Goal: Task Accomplishment & Management: Complete application form

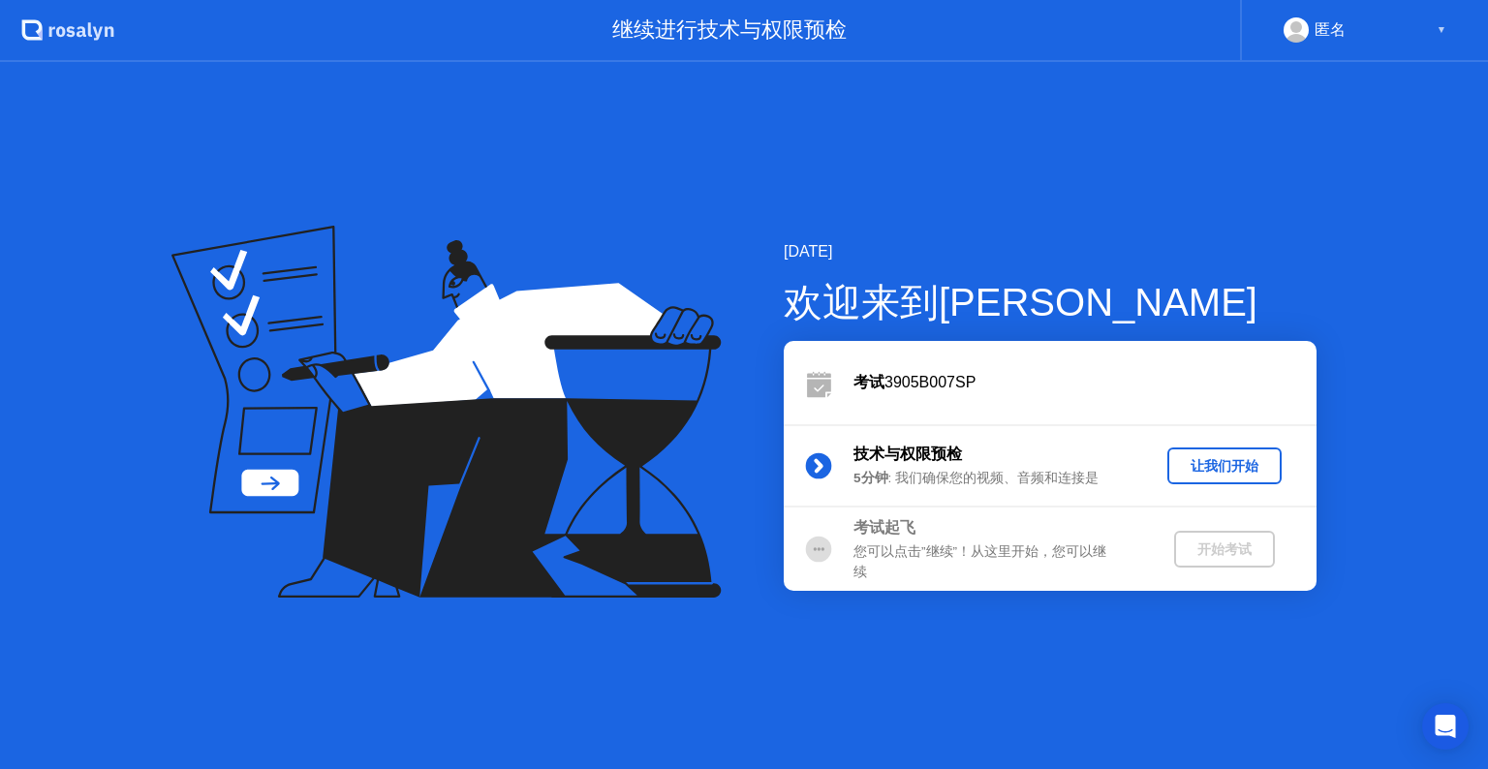
click at [1204, 474] on div "让我们开始" at bounding box center [1224, 466] width 99 height 18
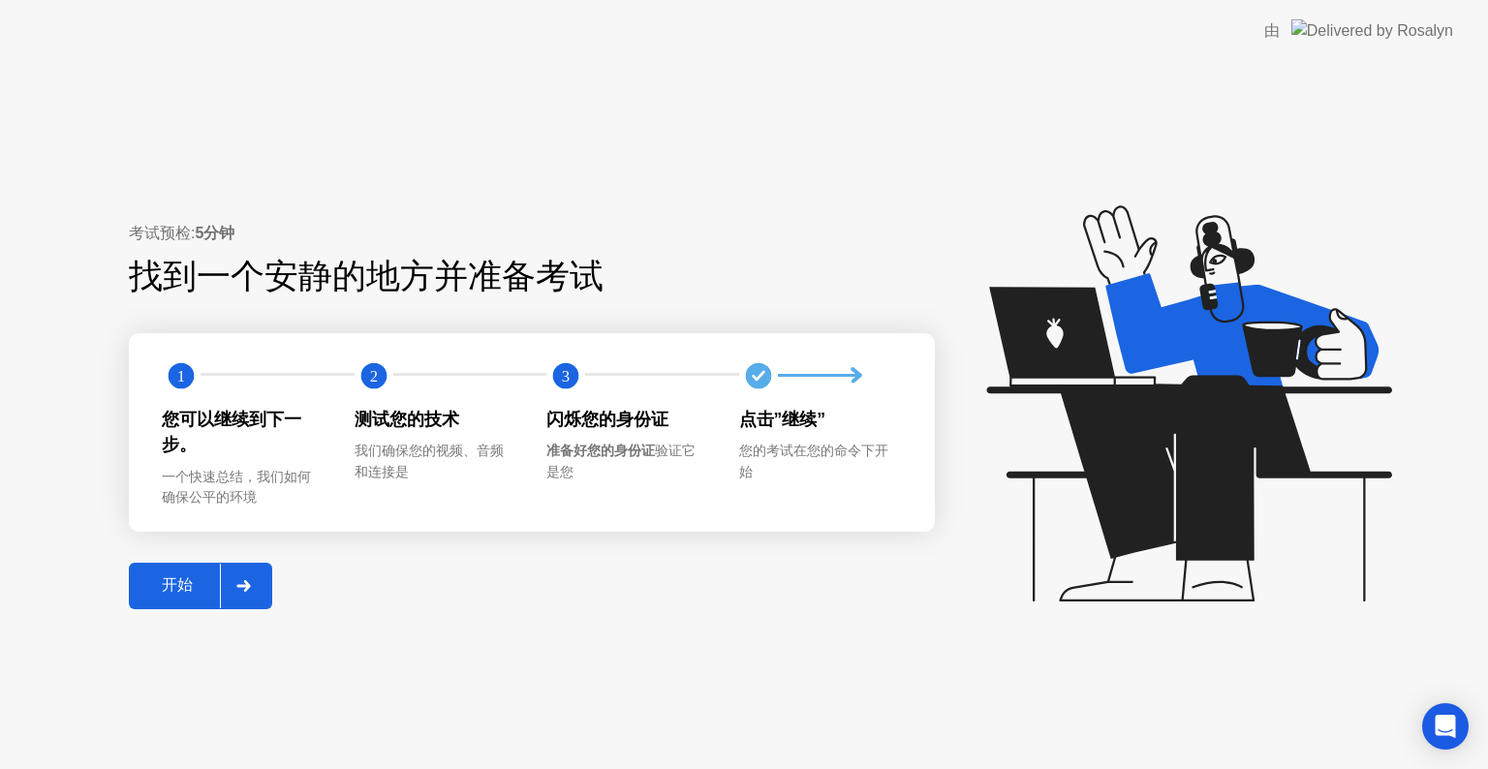
click at [240, 593] on div at bounding box center [243, 586] width 47 height 45
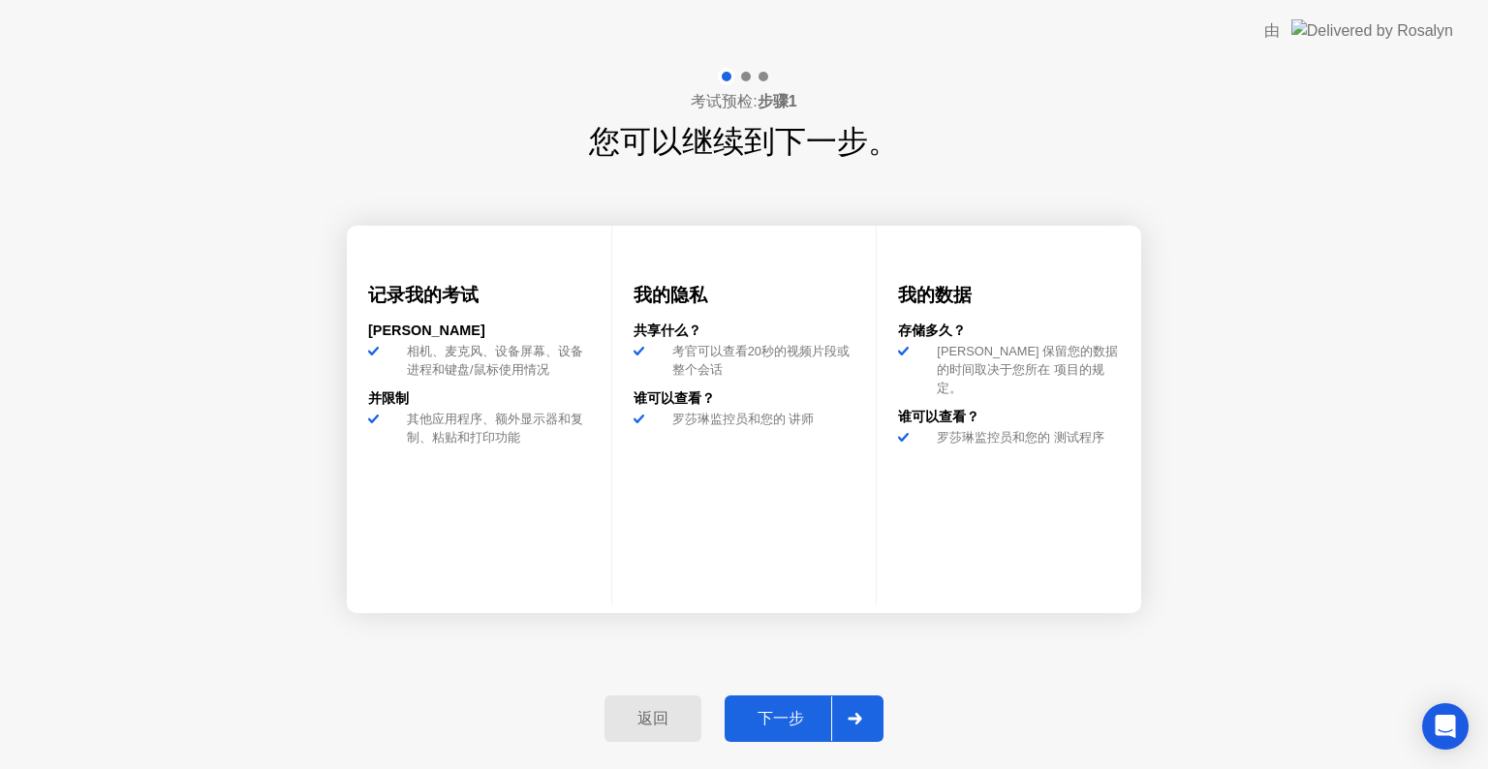
click at [860, 713] on icon at bounding box center [855, 719] width 15 height 12
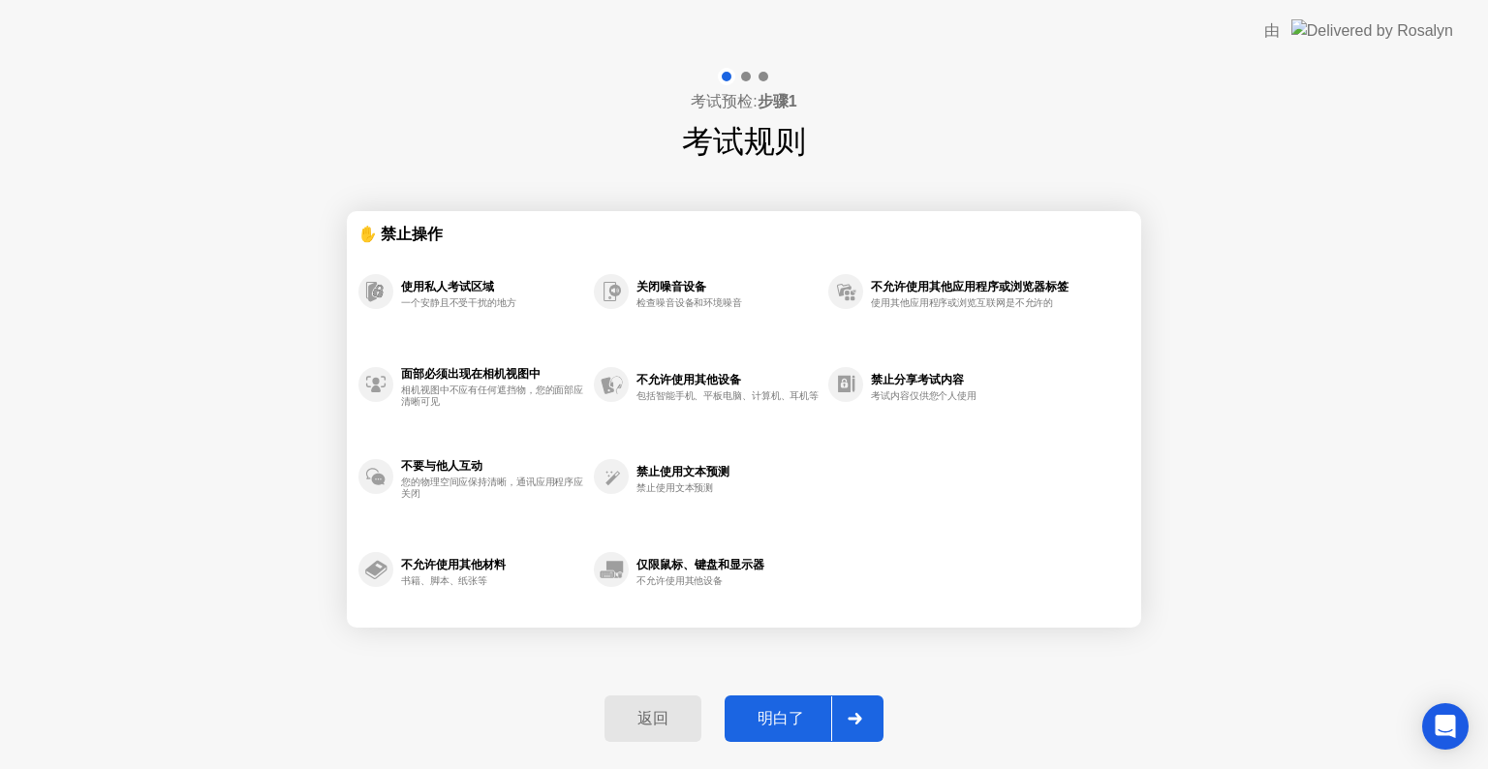
click at [879, 722] on button "明白了" at bounding box center [804, 719] width 159 height 47
select select "**********"
select select "*******"
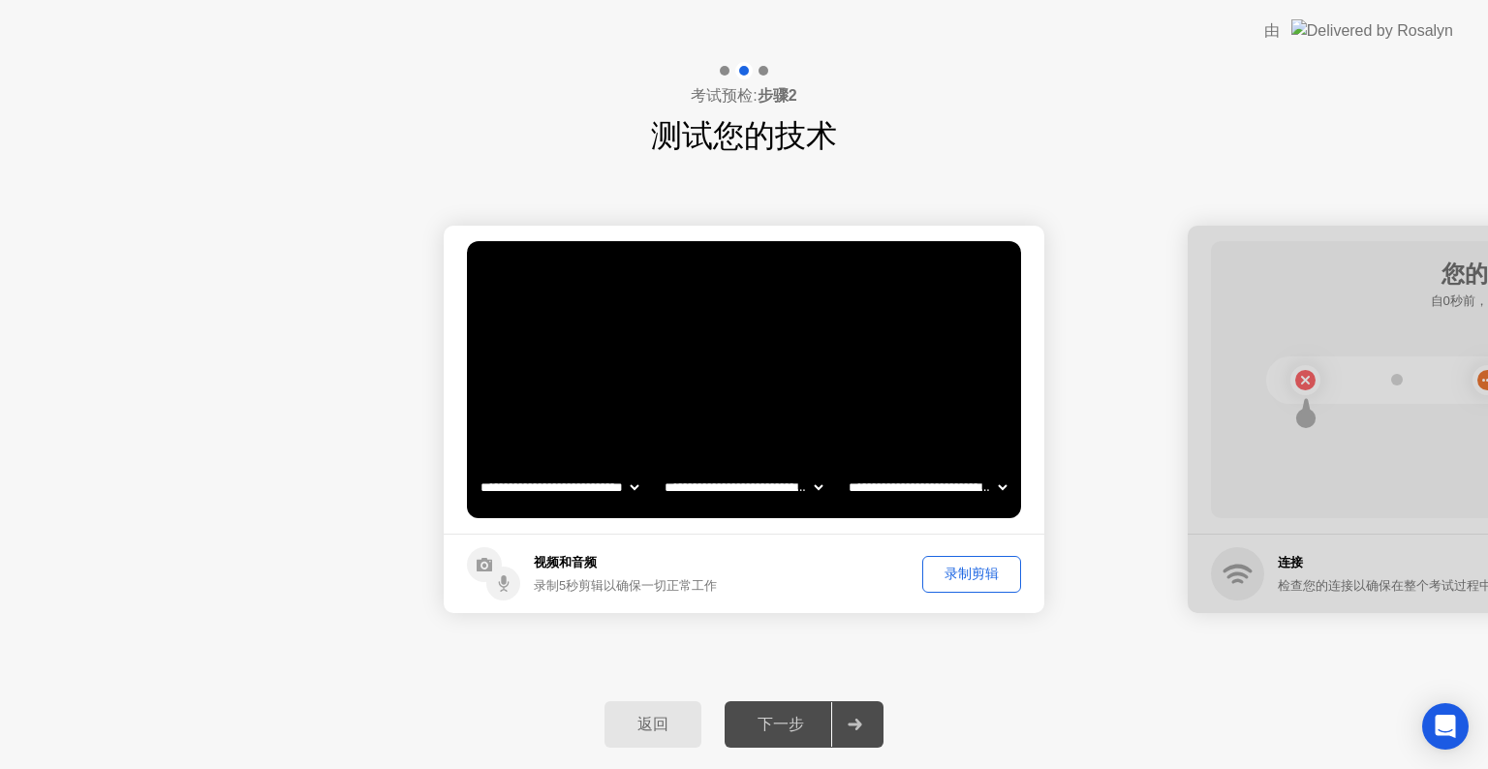
click at [980, 579] on div "录制剪辑" at bounding box center [971, 574] width 85 height 18
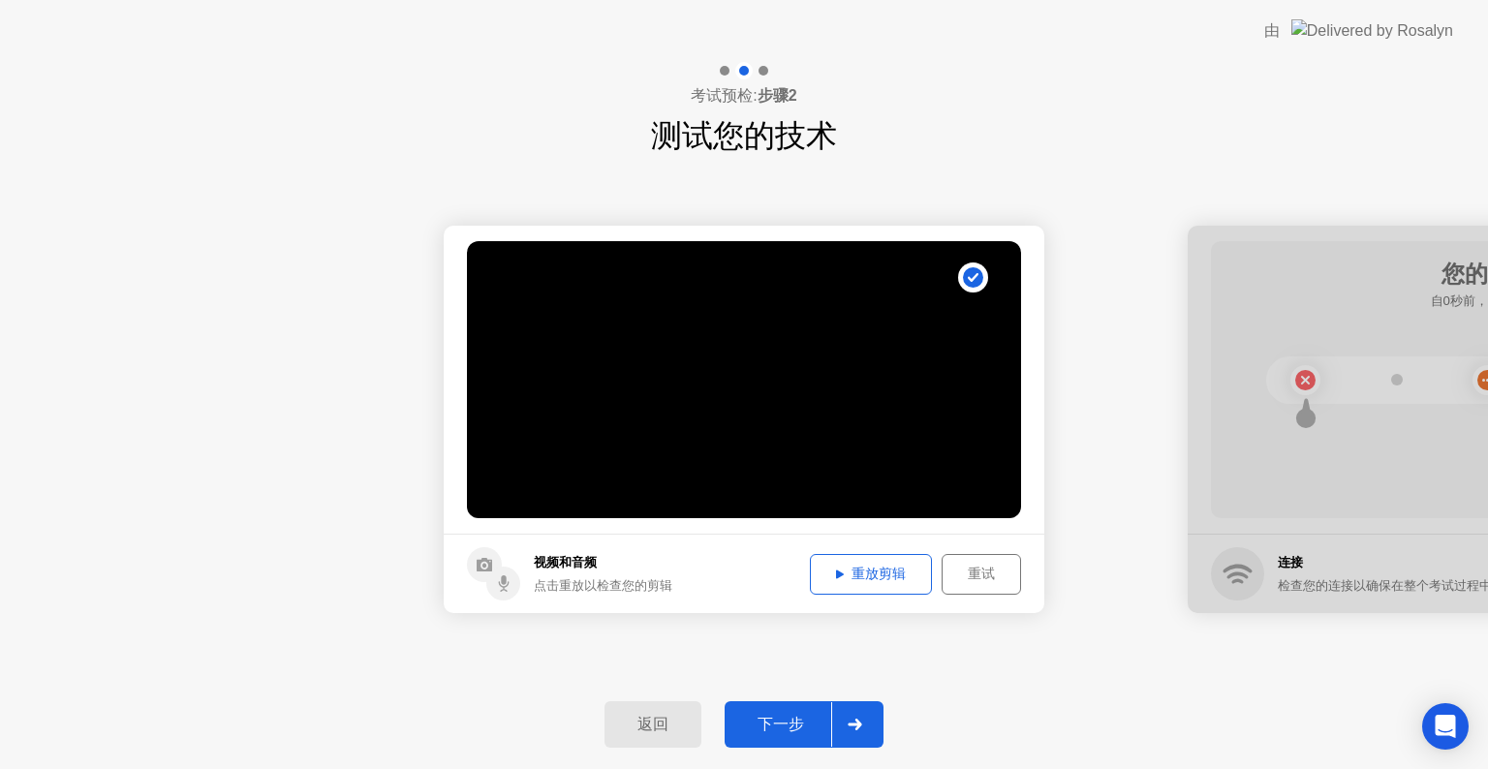
click at [866, 578] on div "重放剪辑" at bounding box center [871, 574] width 109 height 18
click at [981, 578] on div "重试" at bounding box center [982, 574] width 66 height 18
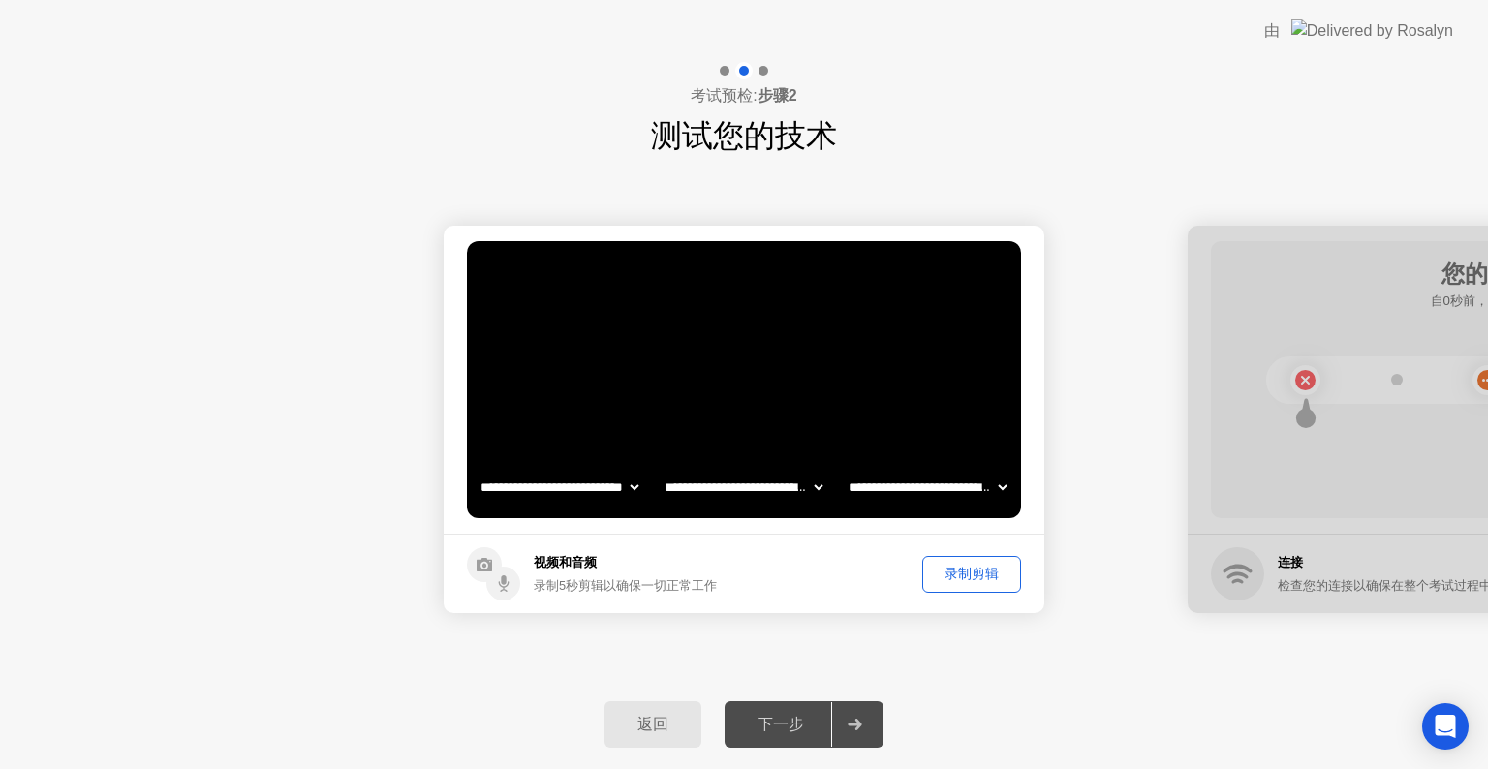
click at [981, 578] on div "录制剪辑" at bounding box center [971, 574] width 85 height 18
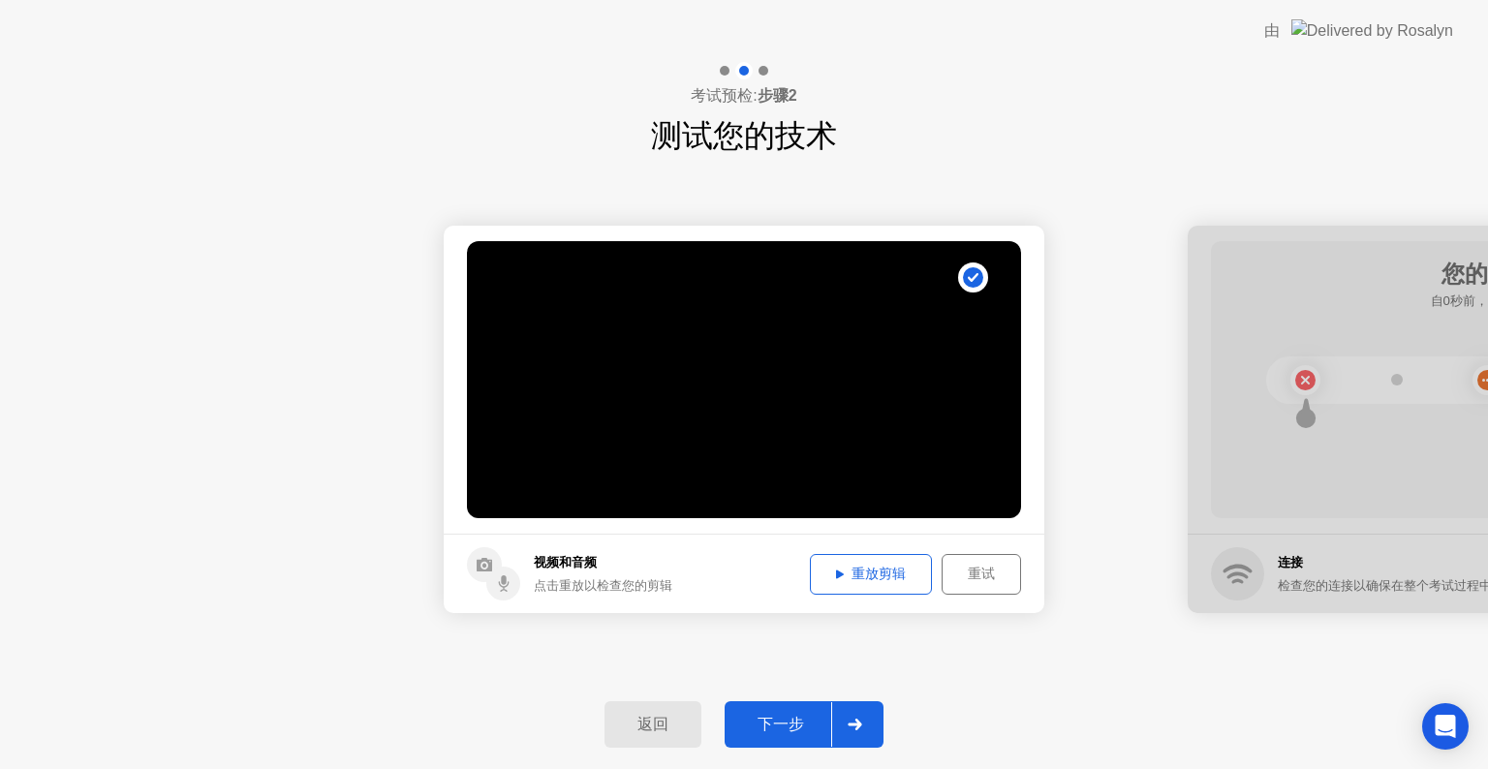
click at [985, 578] on div "重试" at bounding box center [982, 574] width 66 height 18
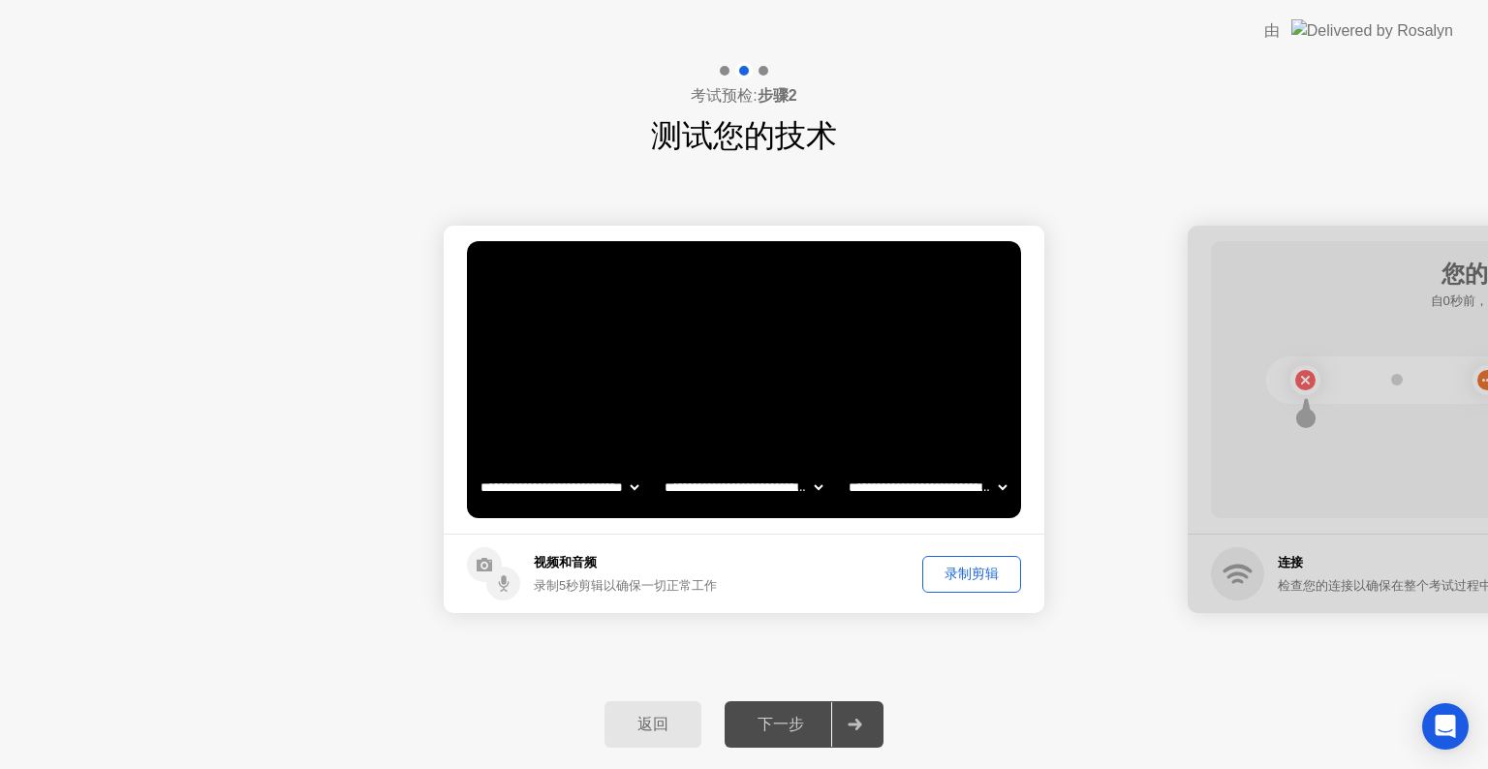
click at [985, 578] on div "录制剪辑" at bounding box center [971, 574] width 85 height 18
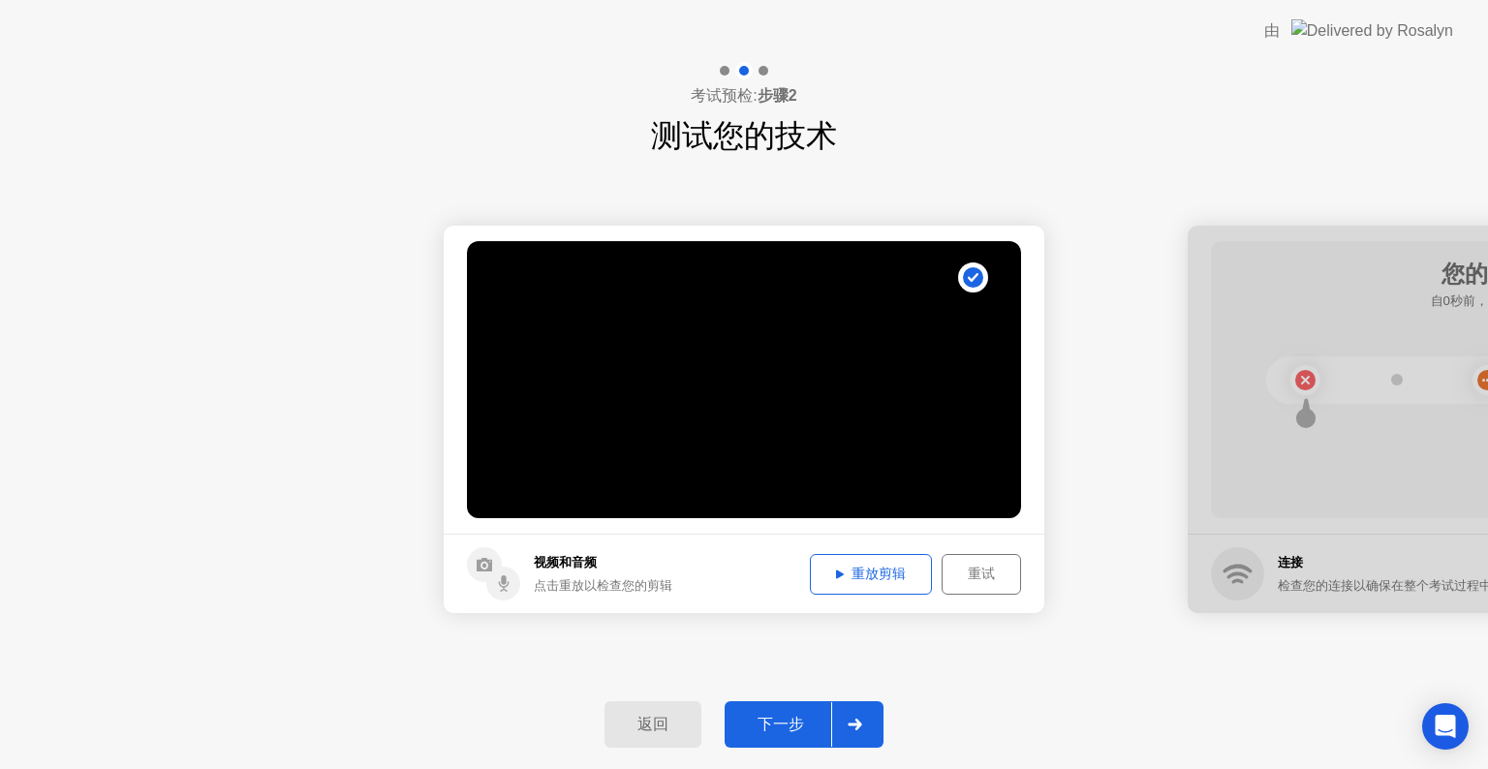
click at [881, 578] on div "重放剪辑" at bounding box center [871, 574] width 109 height 18
click at [864, 717] on div at bounding box center [854, 725] width 47 height 45
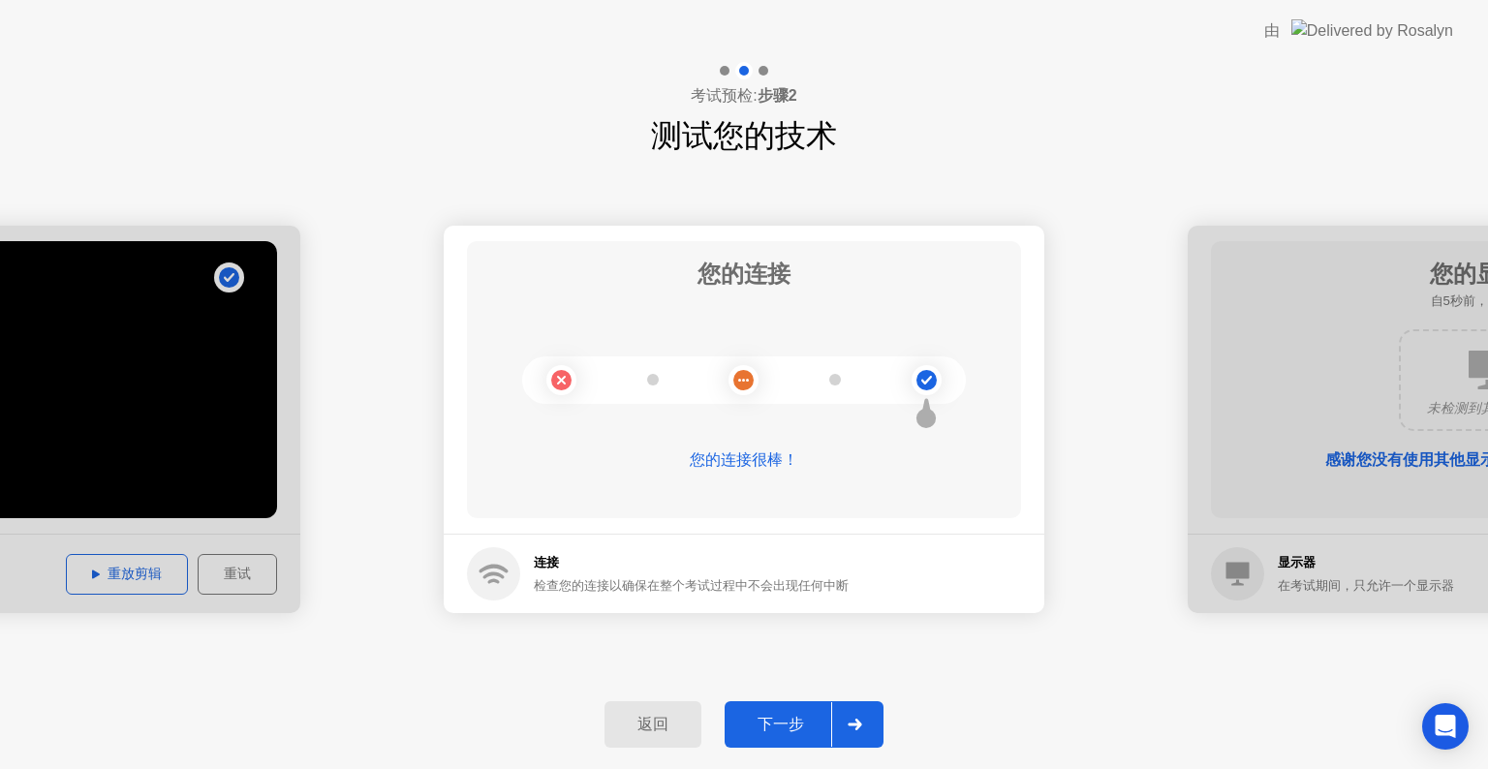
click at [1150, 647] on div "**********" at bounding box center [744, 419] width 1488 height 521
click at [861, 713] on div at bounding box center [854, 725] width 47 height 45
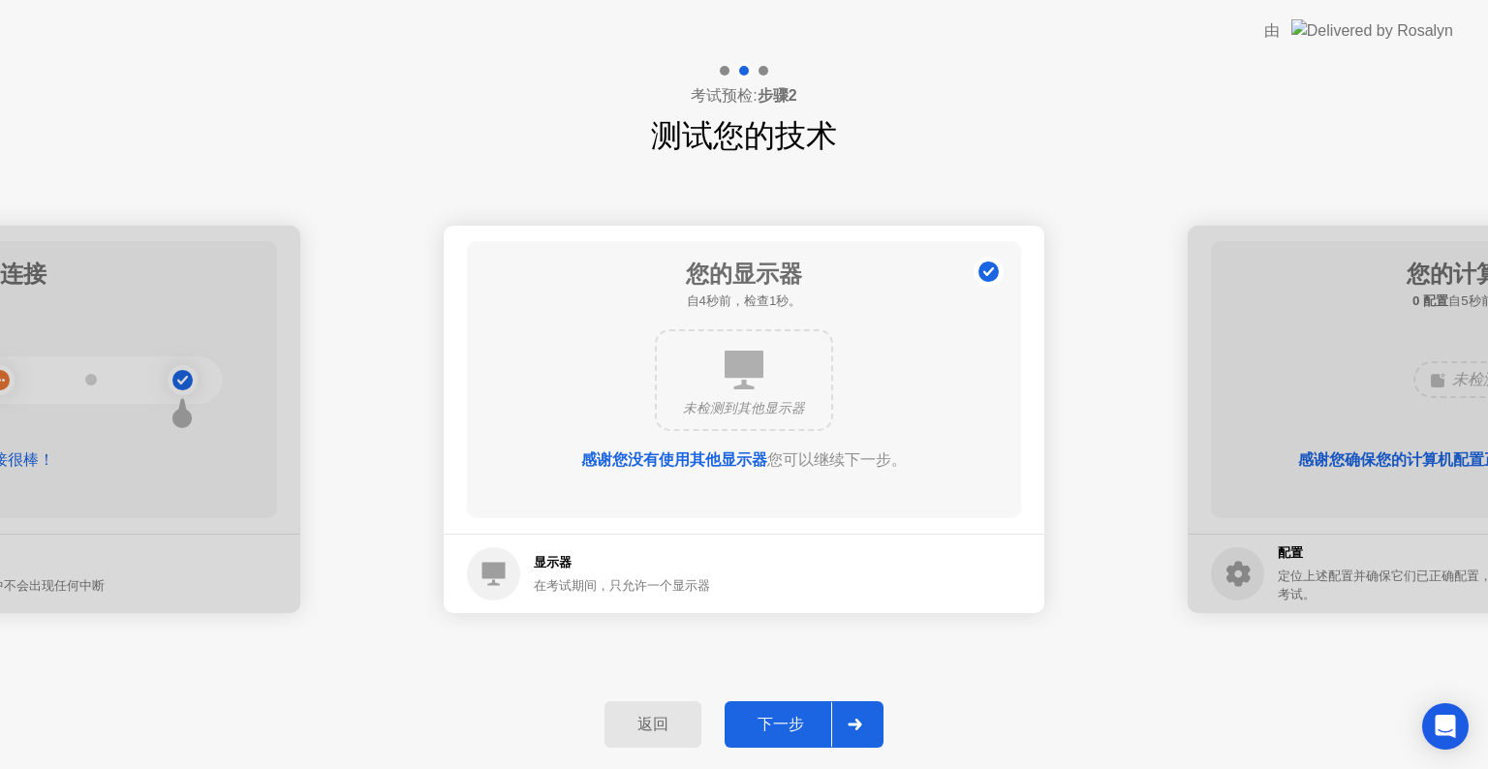
click at [861, 713] on div at bounding box center [854, 725] width 47 height 45
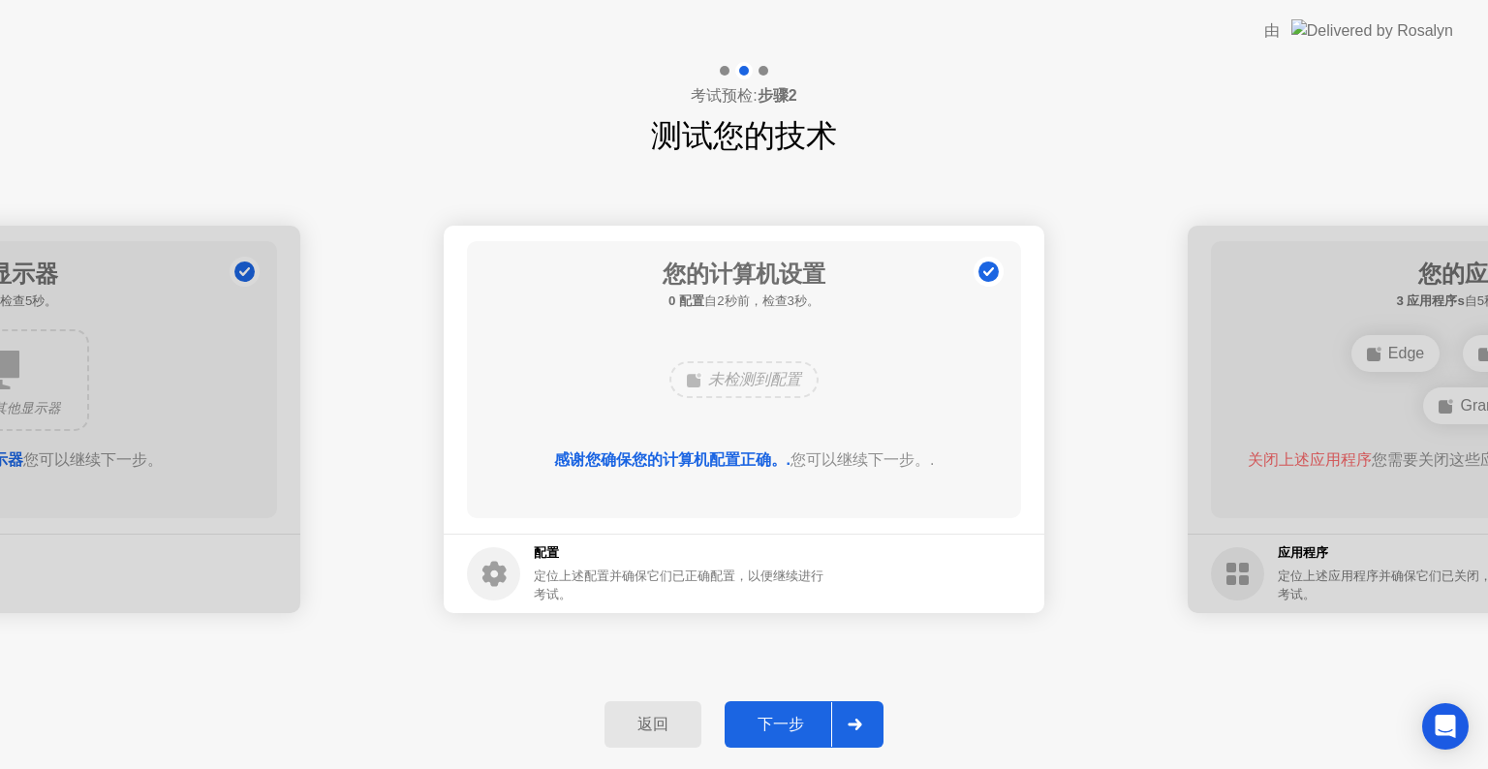
click at [856, 717] on div at bounding box center [854, 725] width 47 height 45
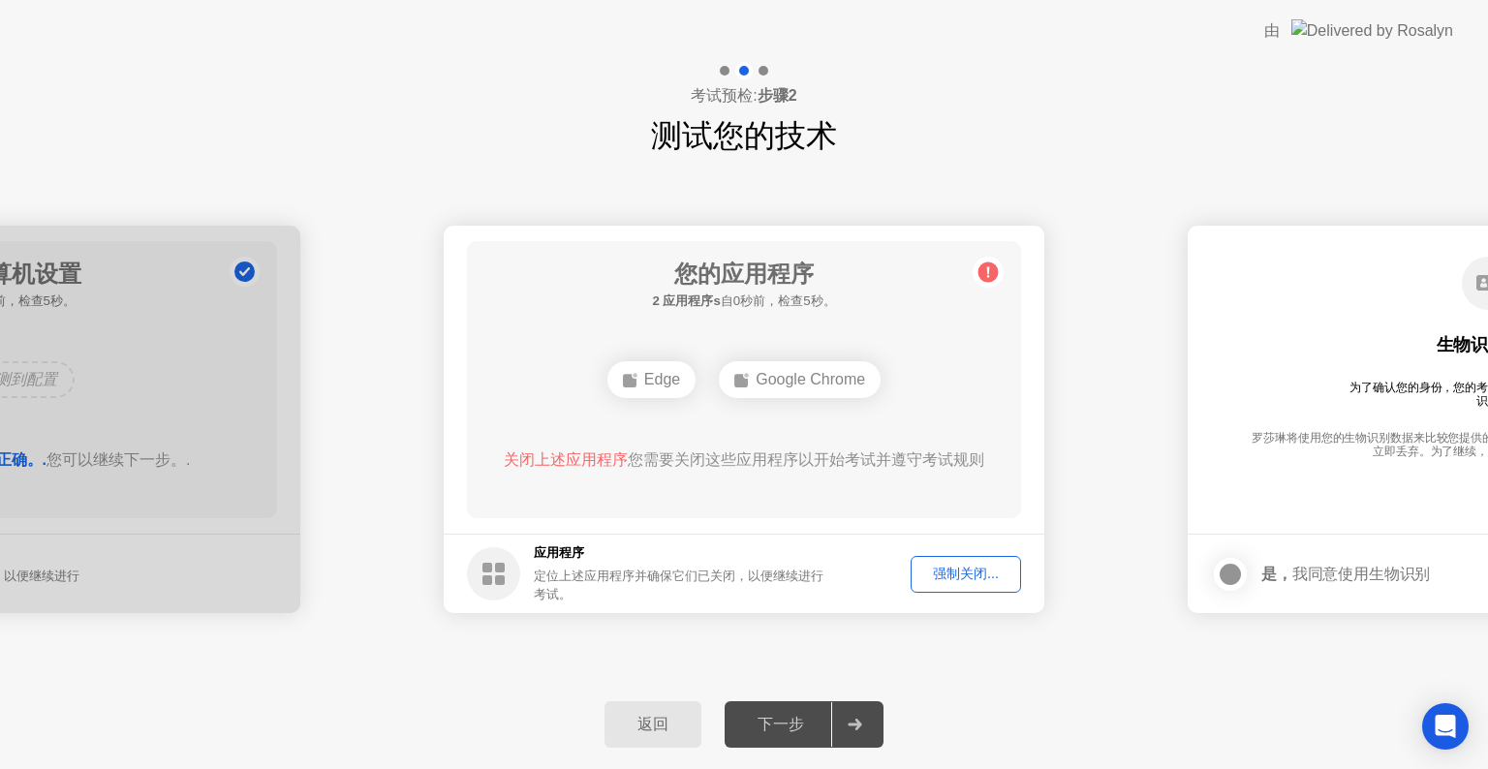
click at [969, 578] on div "强制关闭..." at bounding box center [966, 574] width 97 height 18
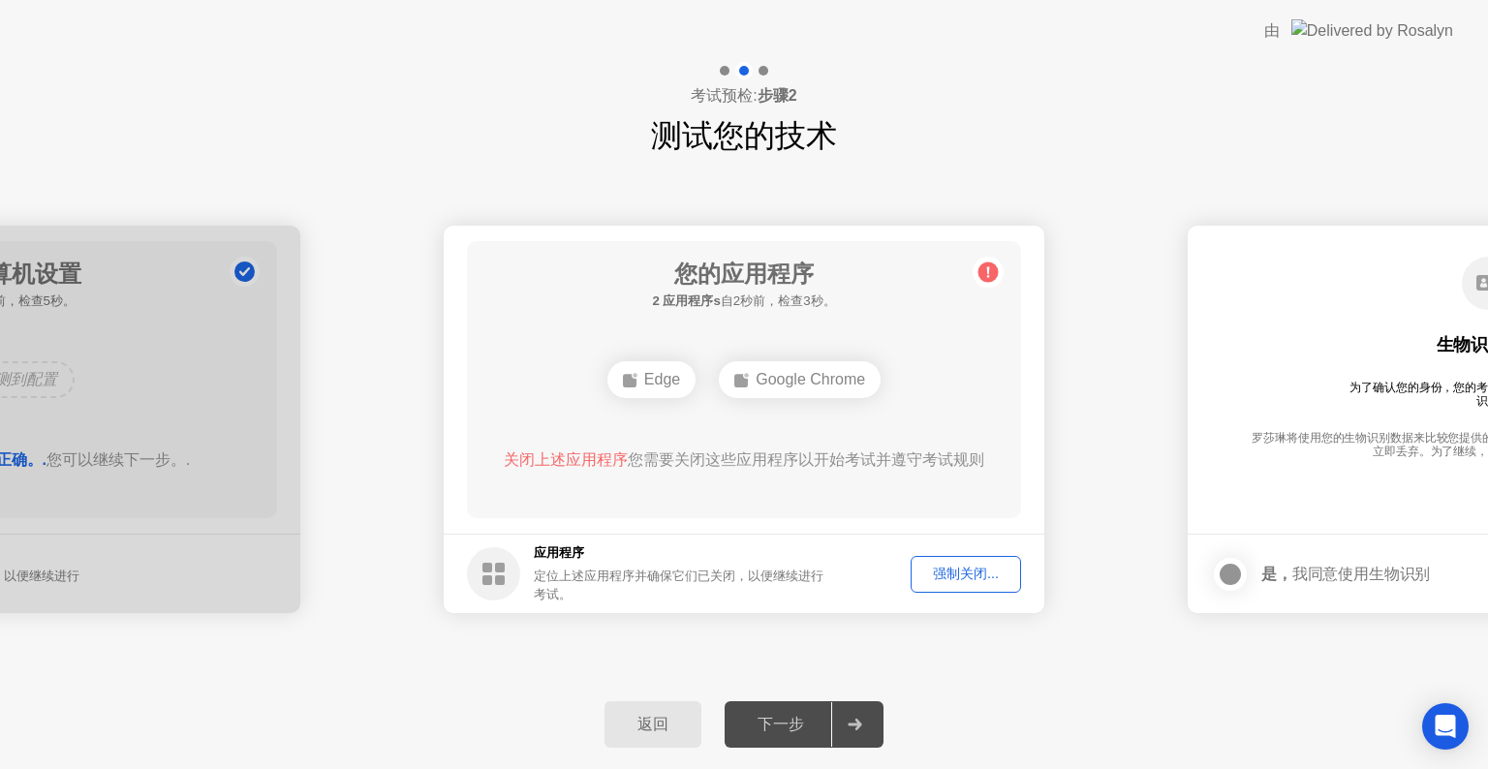
click at [667, 380] on div "Edge" at bounding box center [652, 379] width 88 height 37
click at [980, 576] on div "强制关闭..." at bounding box center [966, 574] width 97 height 18
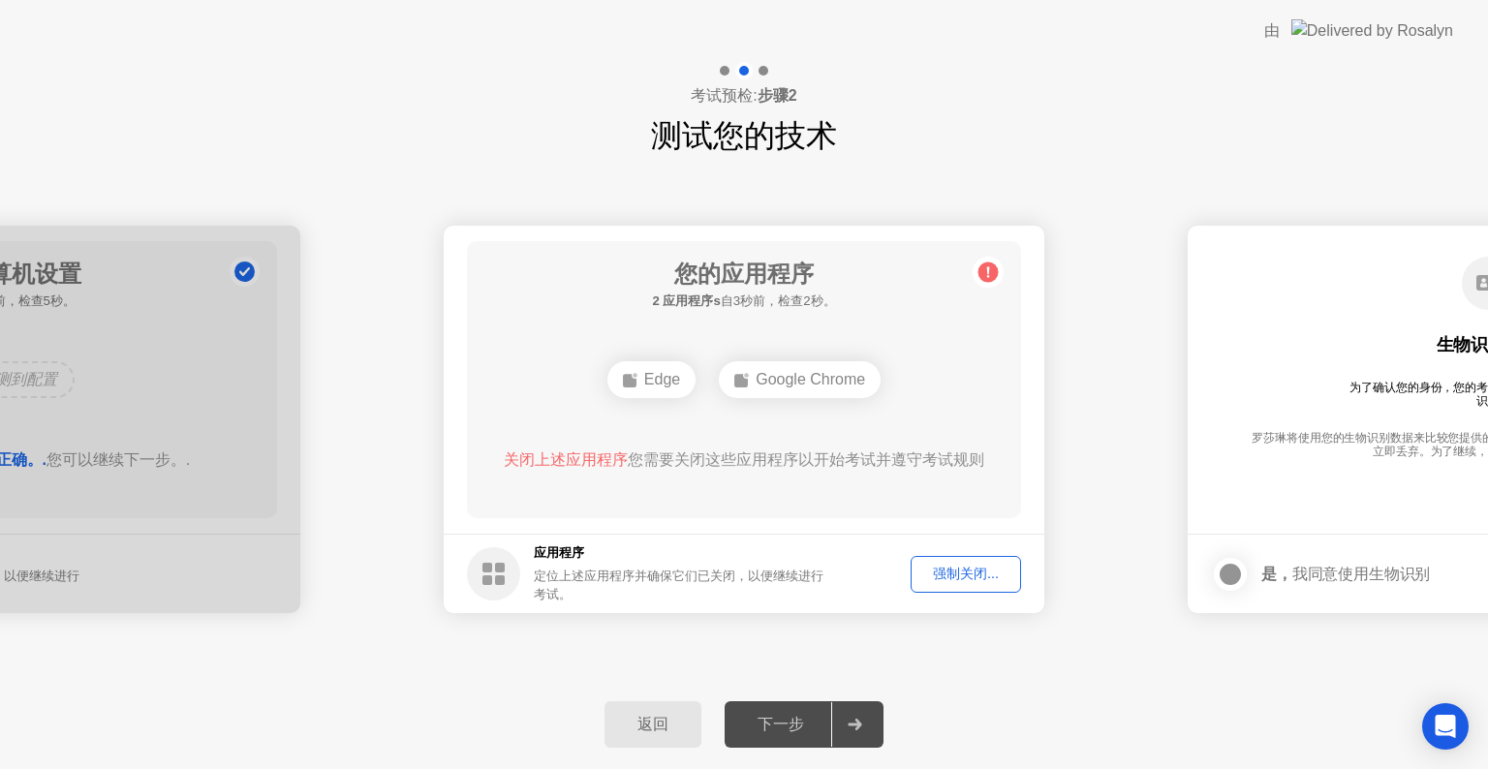
drag, startPoint x: 1155, startPoint y: 609, endPoint x: 1168, endPoint y: 616, distance: 14.8
click at [745, 383] on div "Edge" at bounding box center [744, 379] width 88 height 37
click at [991, 579] on div "强制关闭..." at bounding box center [966, 574] width 97 height 18
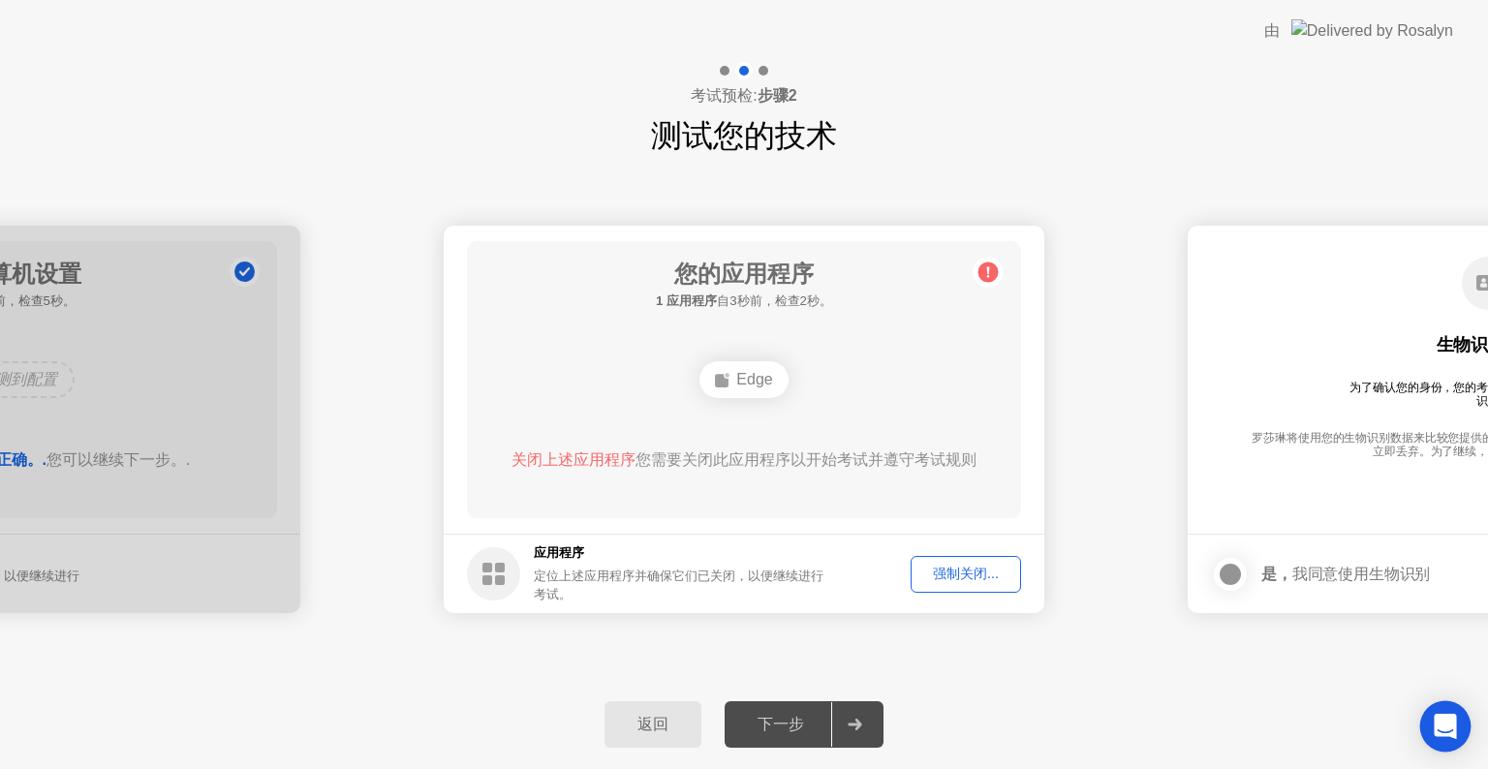
click at [1438, 728] on icon "Open Intercom Messenger" at bounding box center [1445, 726] width 22 height 25
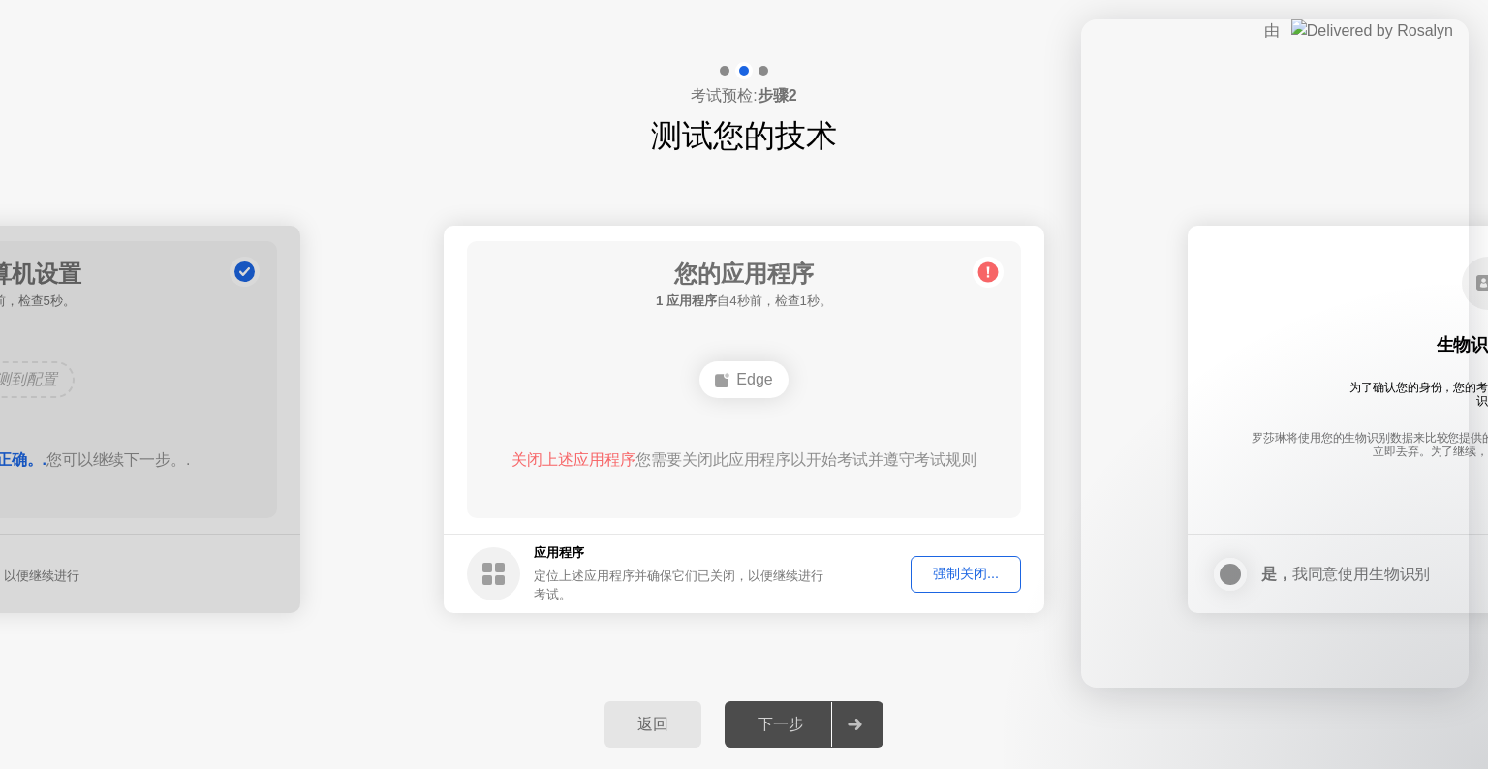
click at [1333, 722] on div "返回 下一步" at bounding box center [744, 724] width 1488 height 89
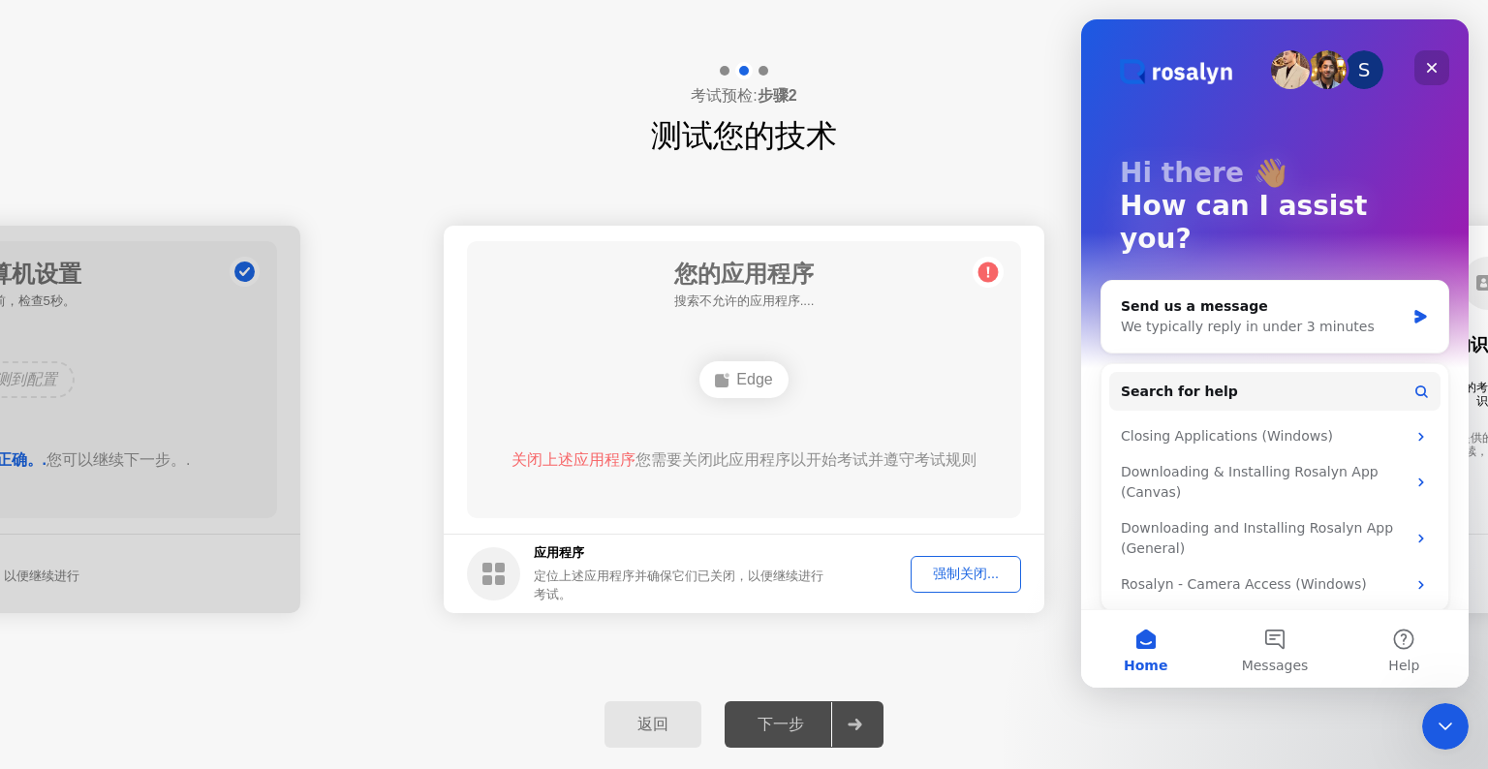
click at [1431, 65] on icon "Close" at bounding box center [1432, 68] width 16 height 16
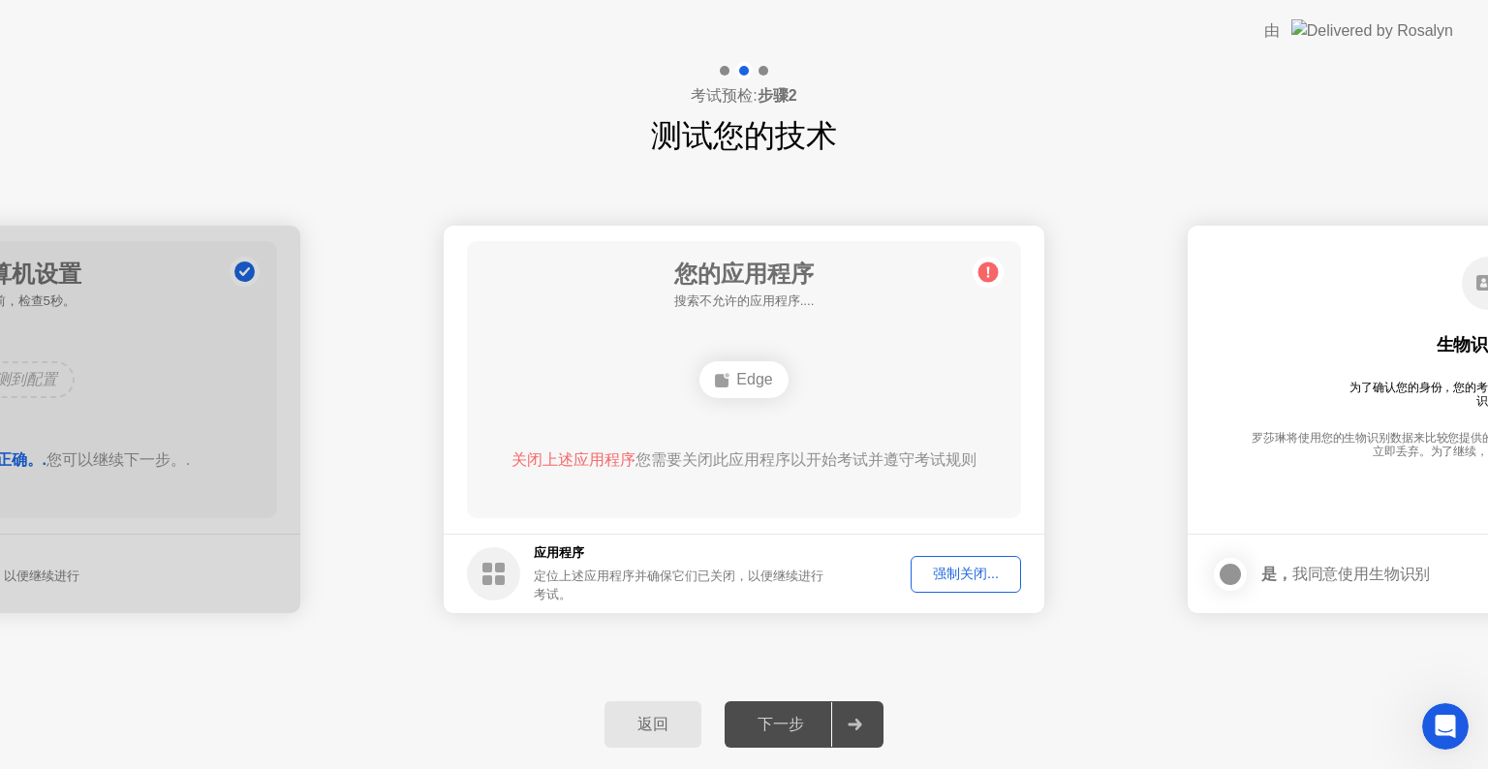
click at [962, 584] on button "强制关闭..." at bounding box center [966, 574] width 110 height 37
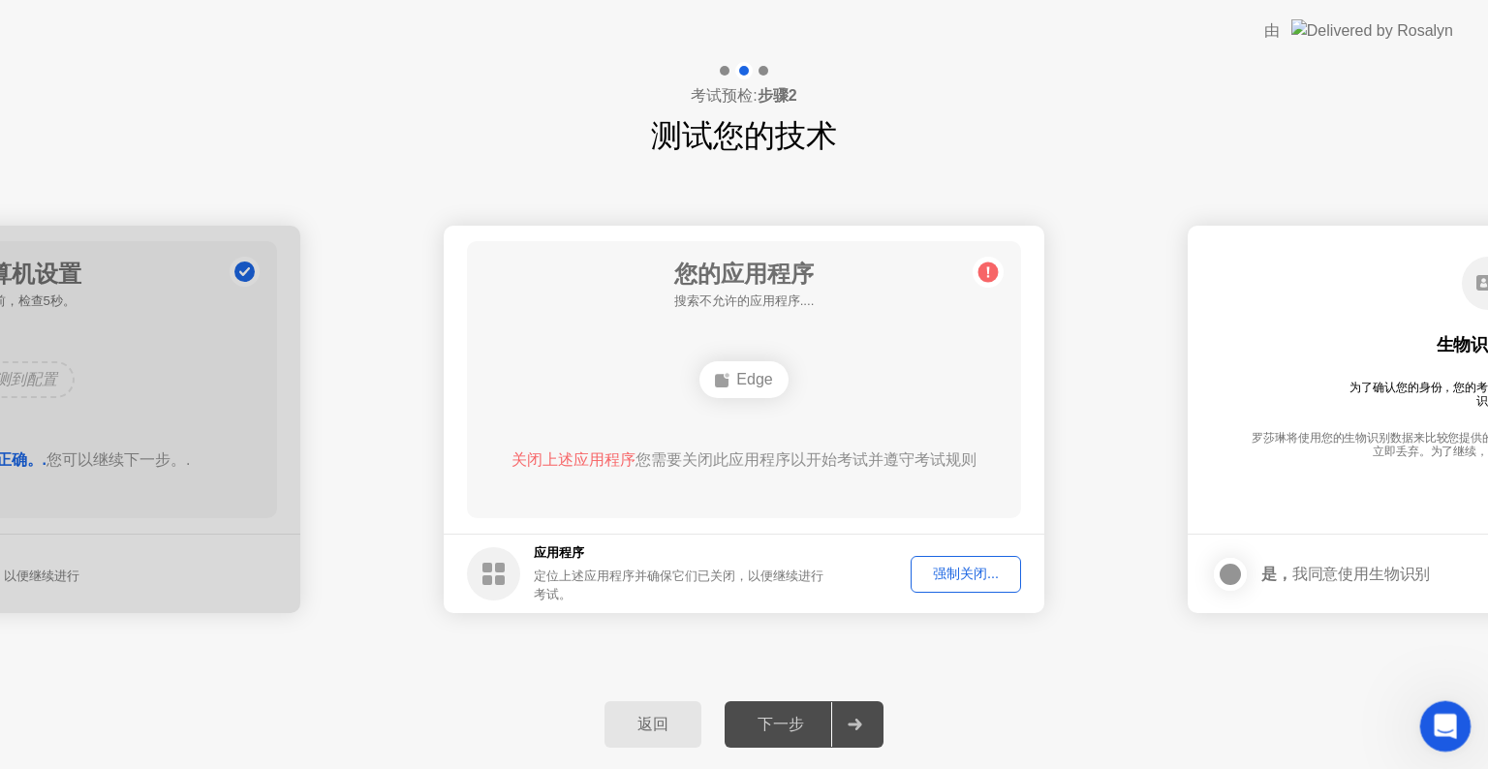
click at [1432, 734] on div "Open Intercom Messenger" at bounding box center [1443, 724] width 64 height 64
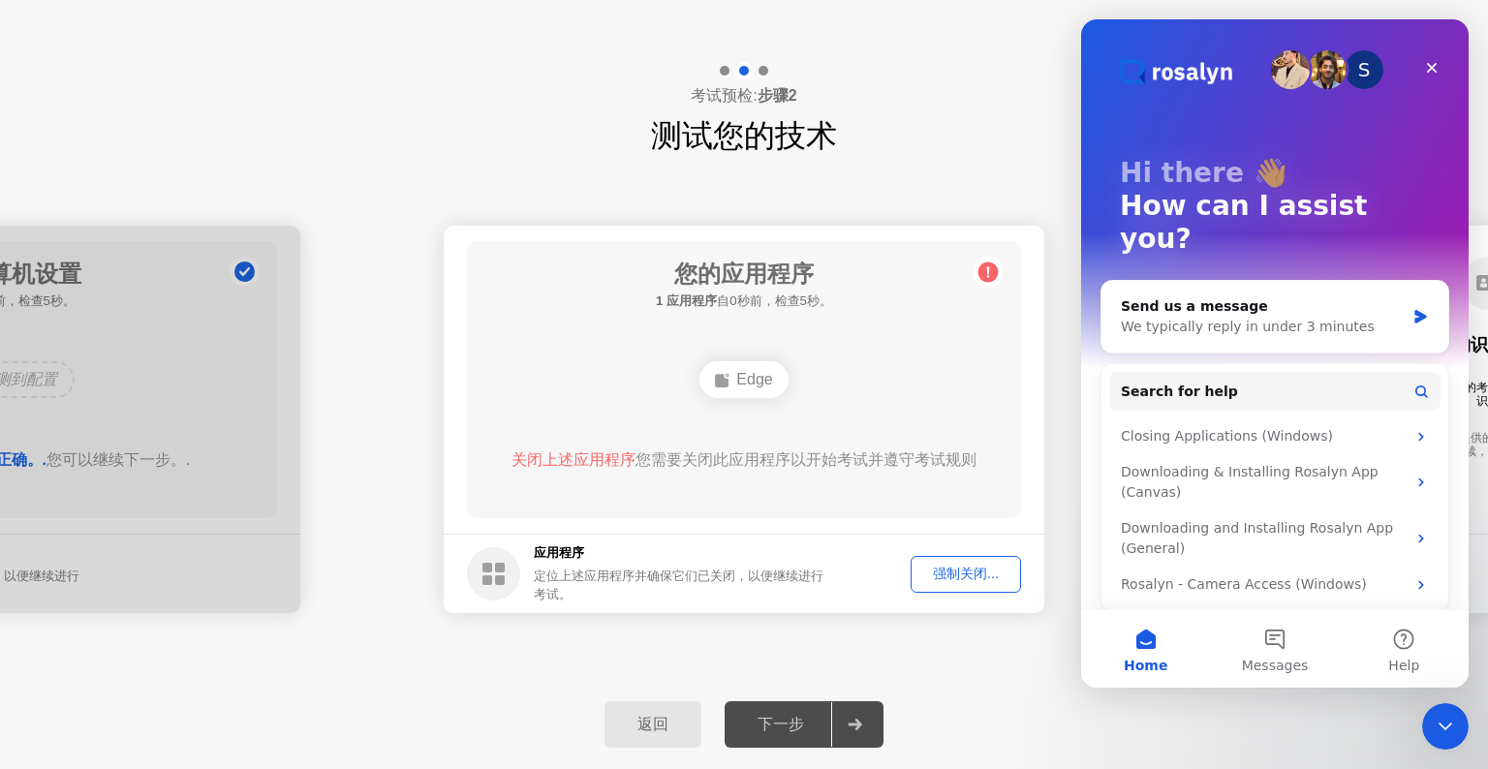
click at [1361, 726] on div "返回 下一步" at bounding box center [744, 724] width 1488 height 89
click at [1155, 722] on div "返回 下一步" at bounding box center [744, 724] width 1488 height 89
click at [995, 721] on div "返回 下一步" at bounding box center [744, 724] width 1488 height 89
click at [1435, 60] on icon "Close" at bounding box center [1432, 68] width 16 height 16
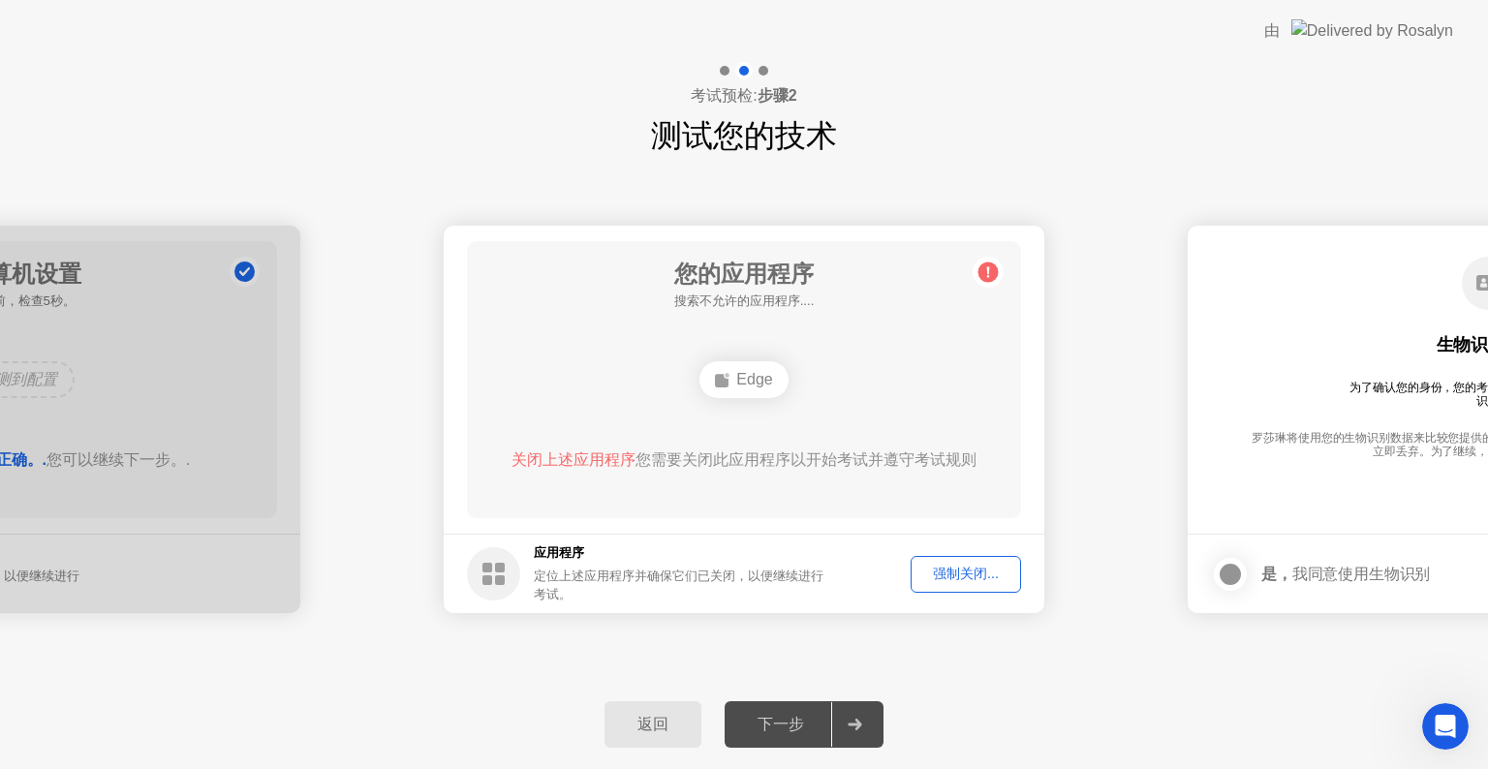
click at [963, 578] on div "强制关闭..." at bounding box center [966, 574] width 97 height 18
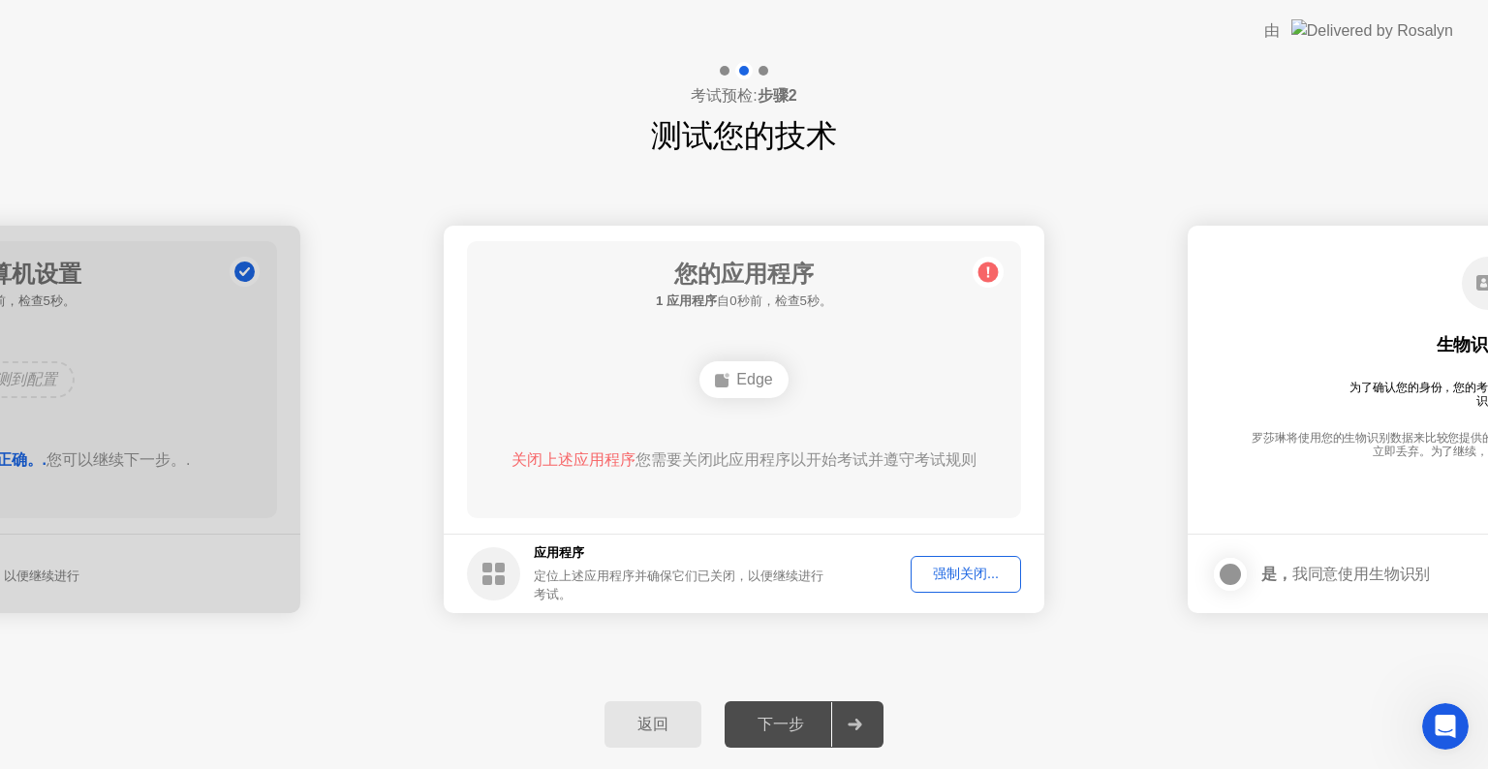
click at [740, 391] on div "Edge" at bounding box center [744, 379] width 88 height 37
click at [596, 456] on span "关闭上述应用程序" at bounding box center [574, 460] width 124 height 16
click at [599, 461] on span "关闭上述应用程序" at bounding box center [574, 460] width 124 height 16
click at [938, 568] on div "强制关闭..." at bounding box center [966, 574] width 97 height 18
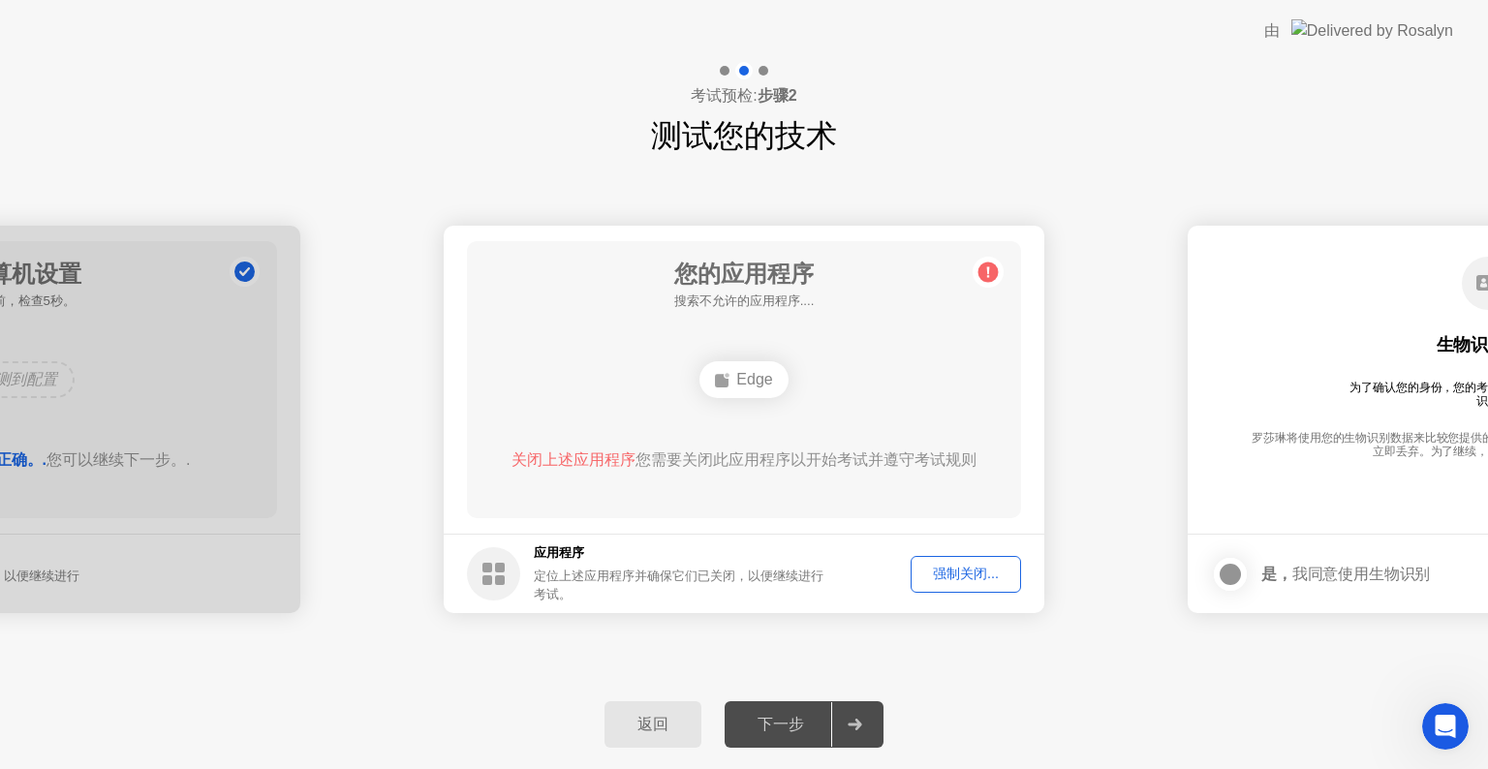
click at [999, 572] on div "强制关闭..." at bounding box center [966, 574] width 97 height 18
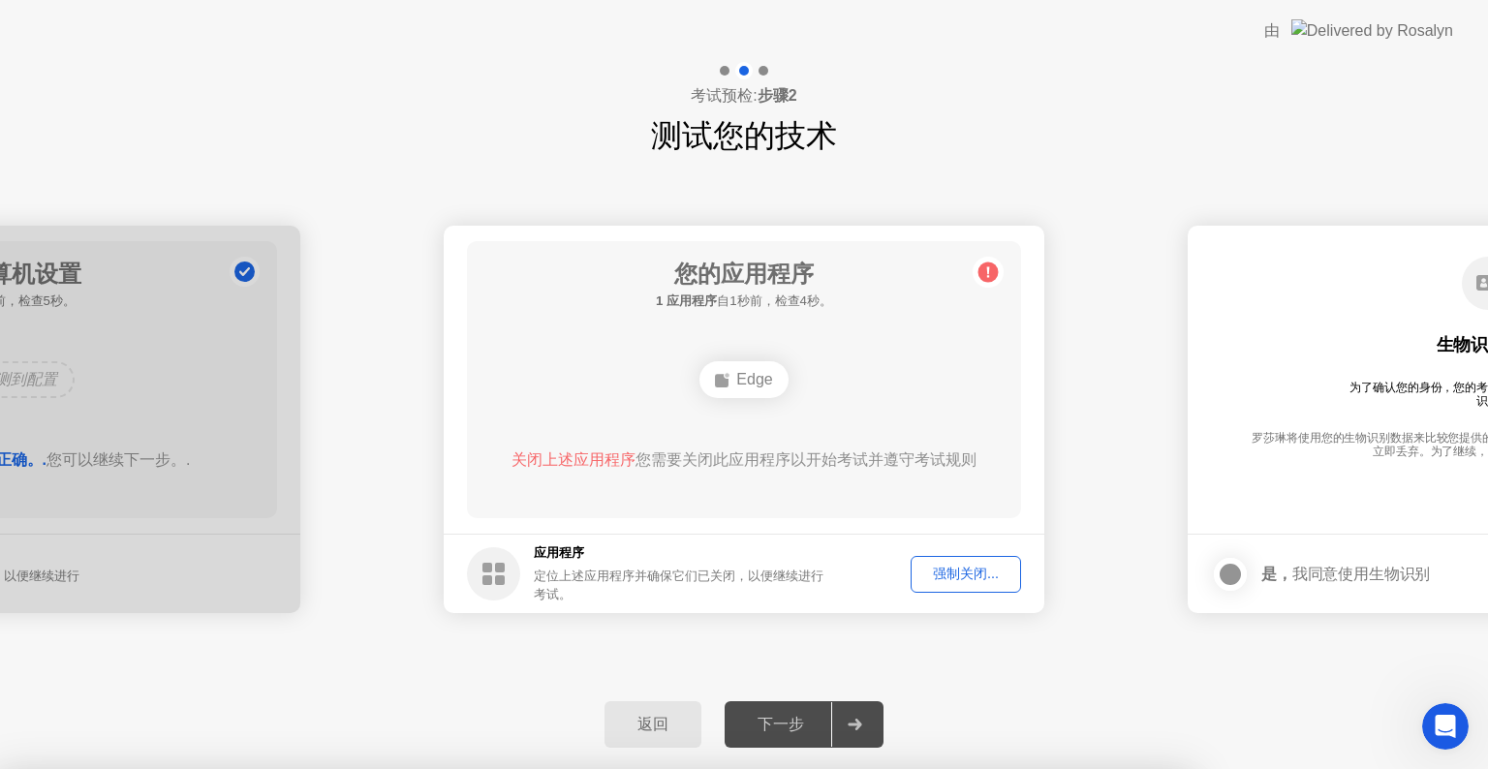
click at [1018, 768] on div at bounding box center [744, 769] width 1488 height 0
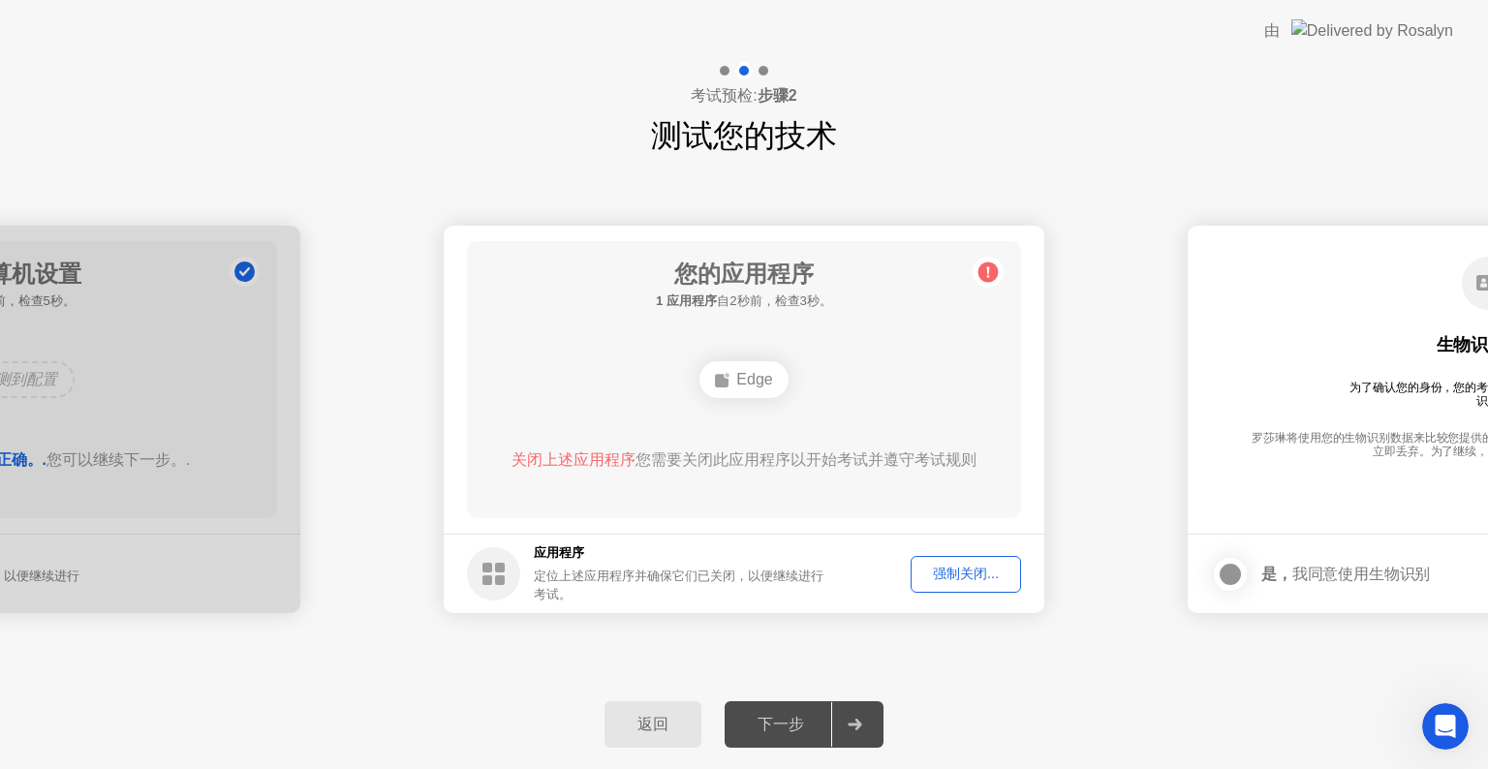
click at [961, 565] on div "强制关闭..." at bounding box center [966, 574] width 97 height 18
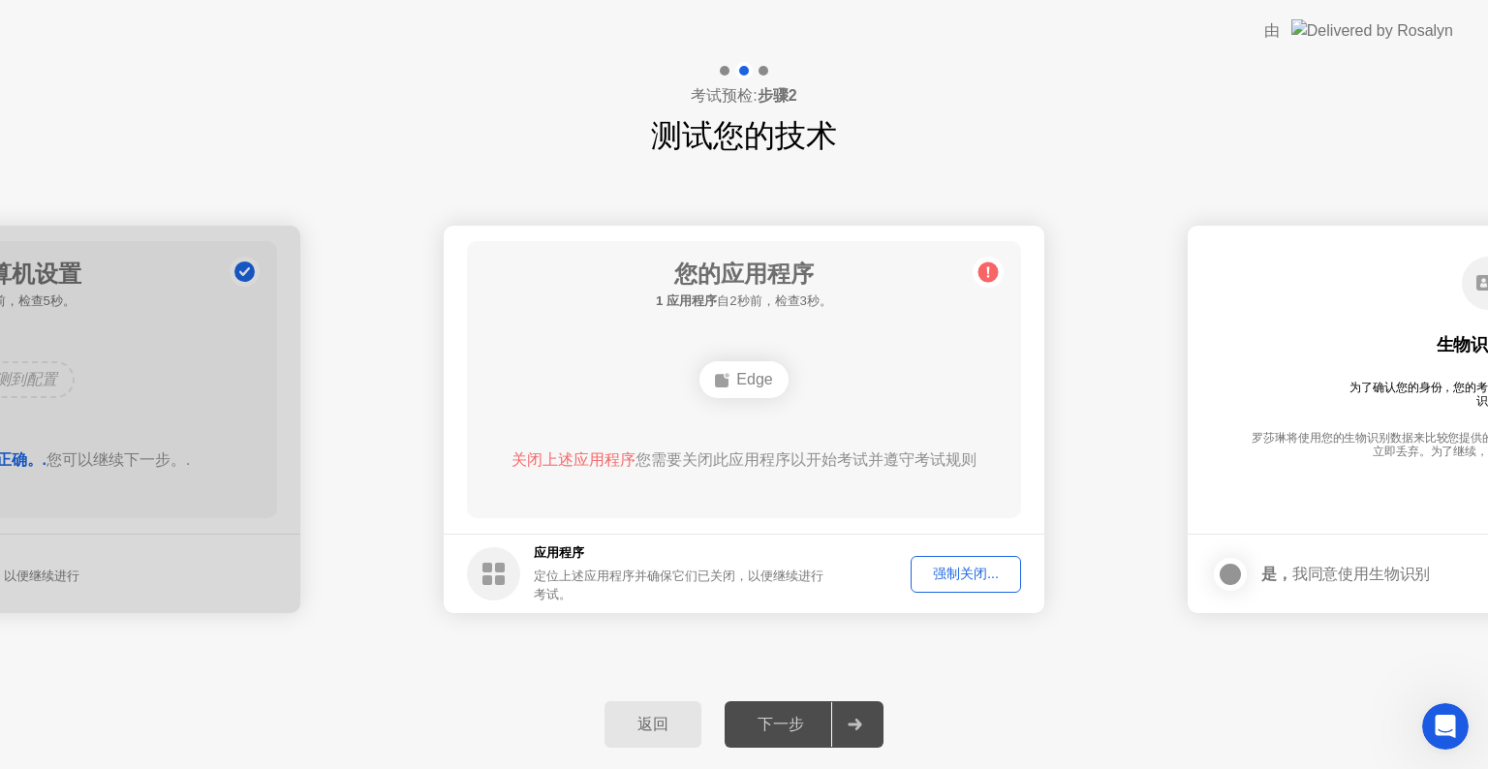
click at [988, 270] on icon at bounding box center [988, 272] width 3 height 11
click at [756, 380] on div "Edge" at bounding box center [744, 379] width 88 height 37
drag, startPoint x: 726, startPoint y: 355, endPoint x: 772, endPoint y: 411, distance: 73.0
click at [772, 411] on div "您的应用程序 搜索不允许的应用程序.... Edge 关闭上述应用程序 您需要关闭此应用程序以开始考试并遵守考试规则" at bounding box center [744, 379] width 554 height 277
click at [951, 573] on div "强制关闭..." at bounding box center [966, 574] width 97 height 18
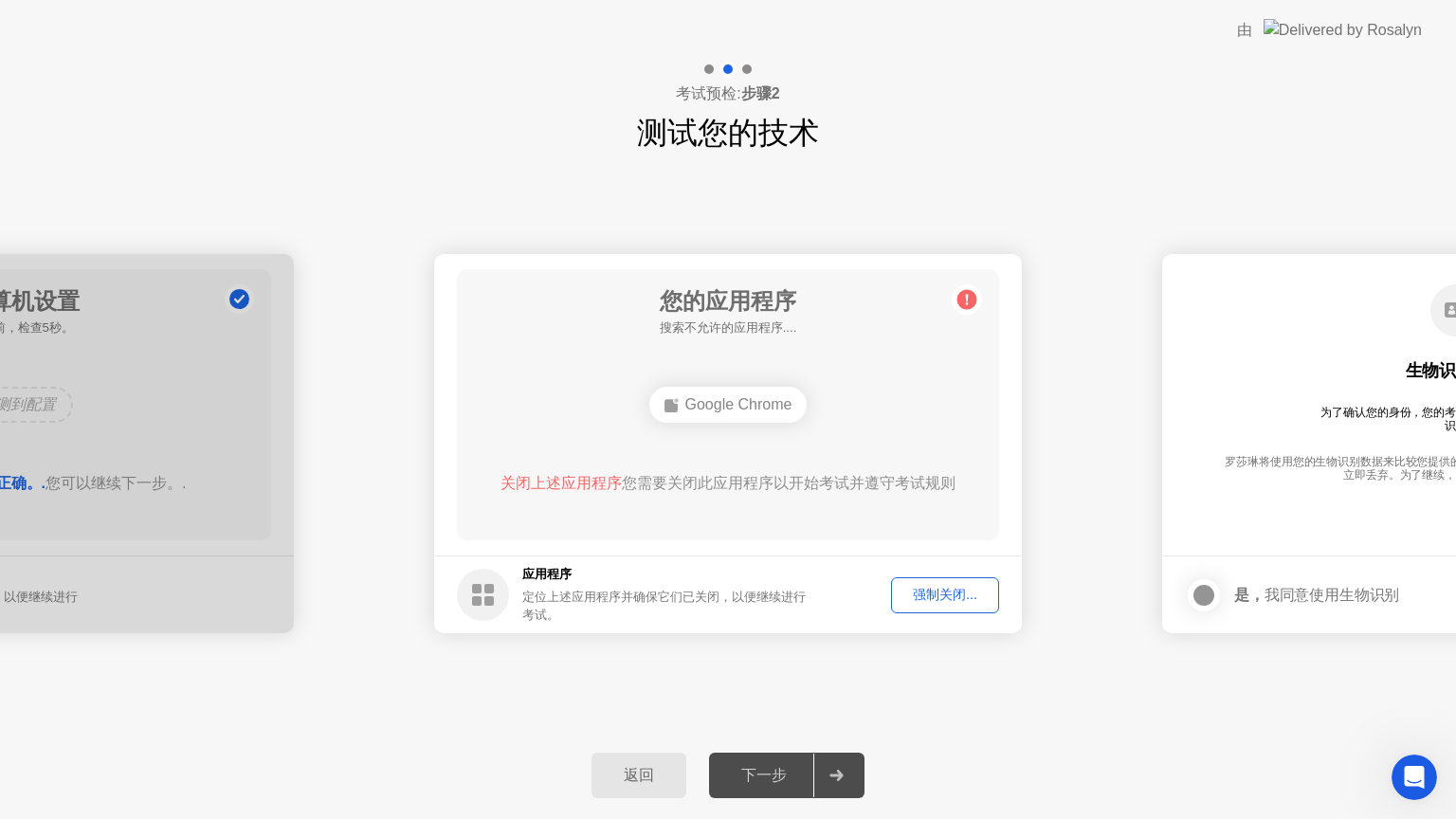
drag, startPoint x: 926, startPoint y: 569, endPoint x: 926, endPoint y: 592, distance: 23.0
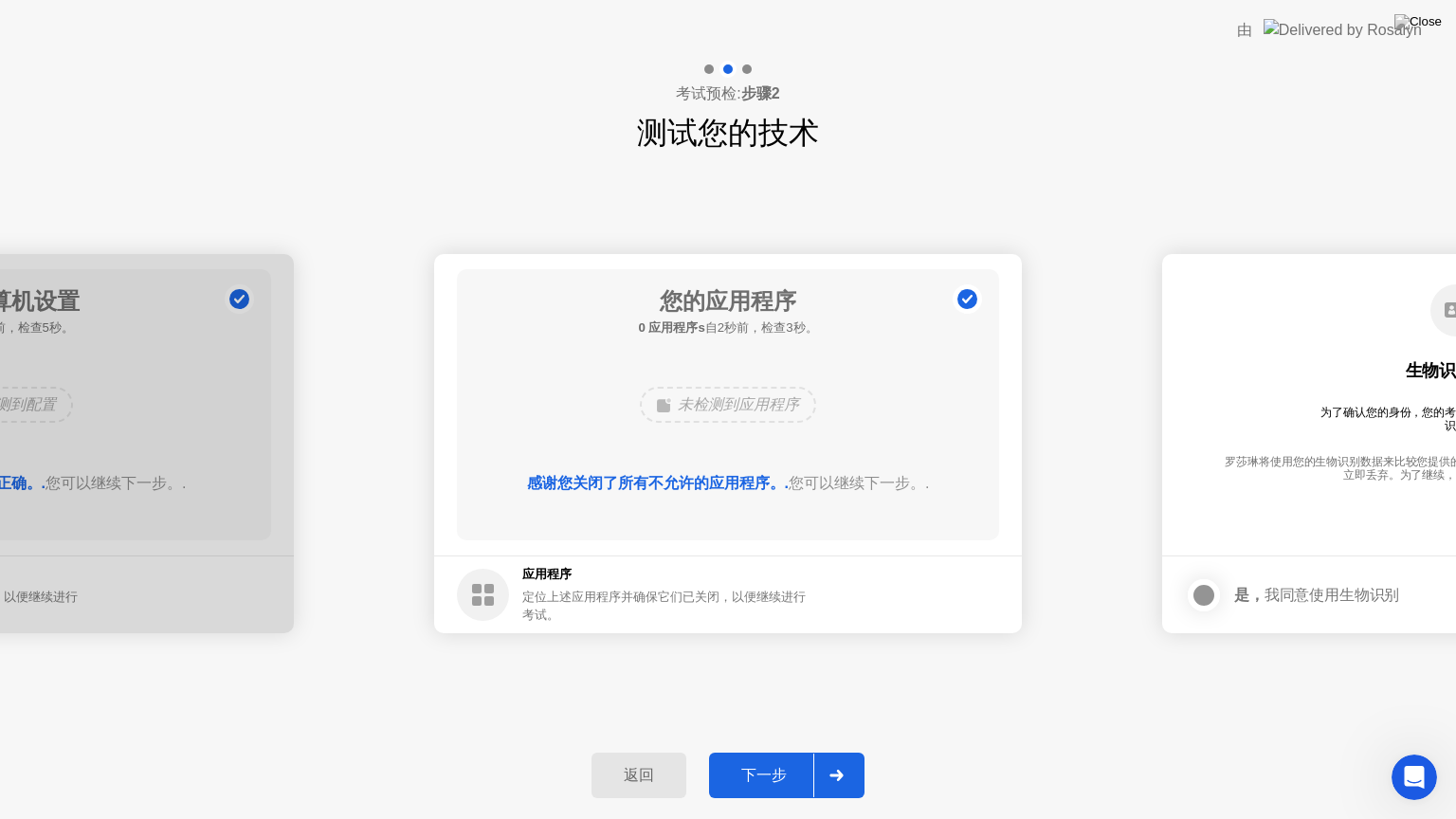
click at [1213, 512] on div "生物识别同意 为了确认您的身份，您的考试程序需要使用生物识别标识。 [PERSON_NAME]将使用您的生物识别数据来比较您提供的照片。所有生物识别数据将在您…" at bounding box center [1456, 390] width 542 height 244
click at [839, 751] on icon at bounding box center [837, 776] width 14 height 12
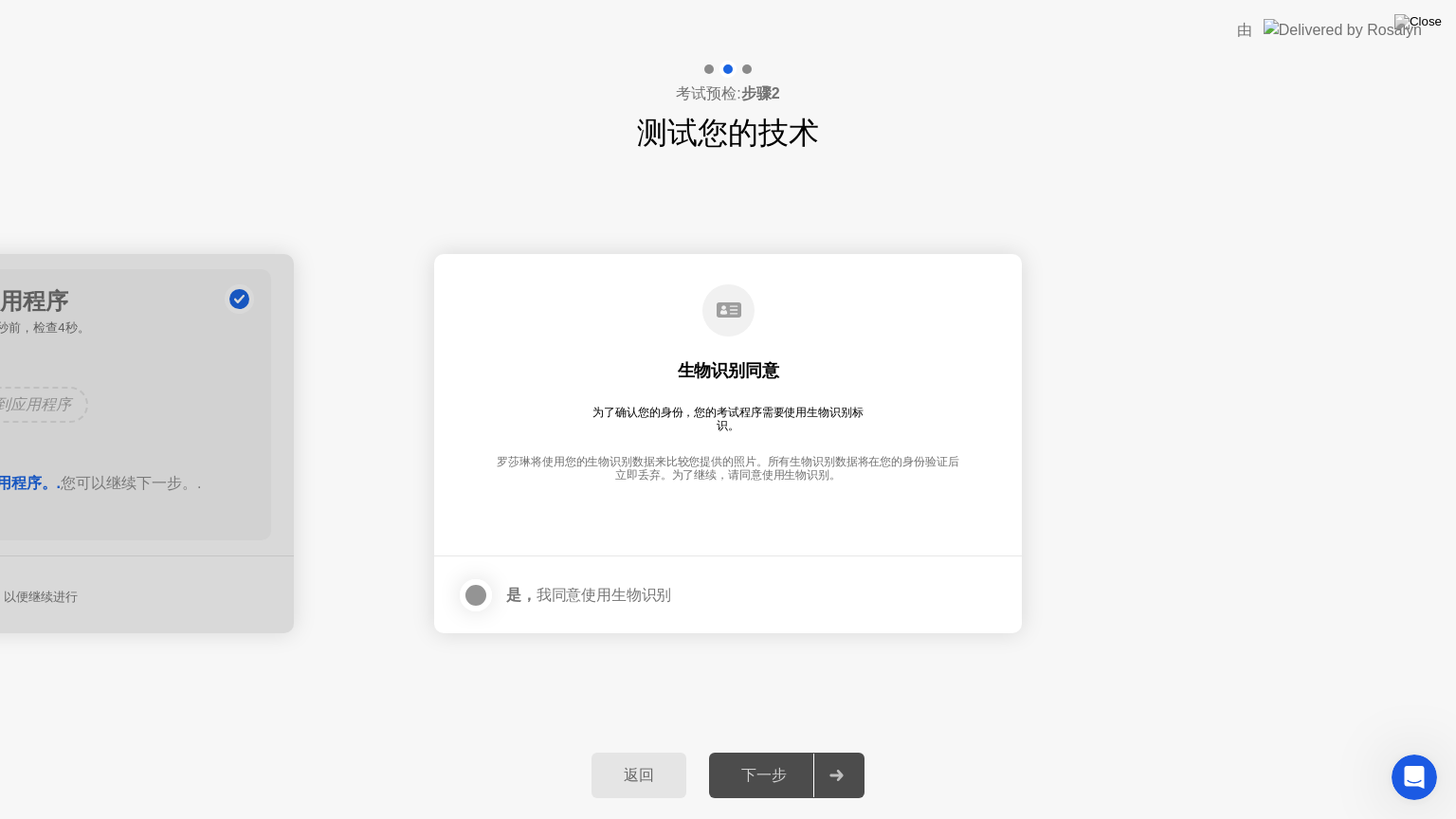
click at [478, 591] on div at bounding box center [476, 595] width 23 height 23
click at [830, 751] on icon at bounding box center [837, 776] width 15 height 12
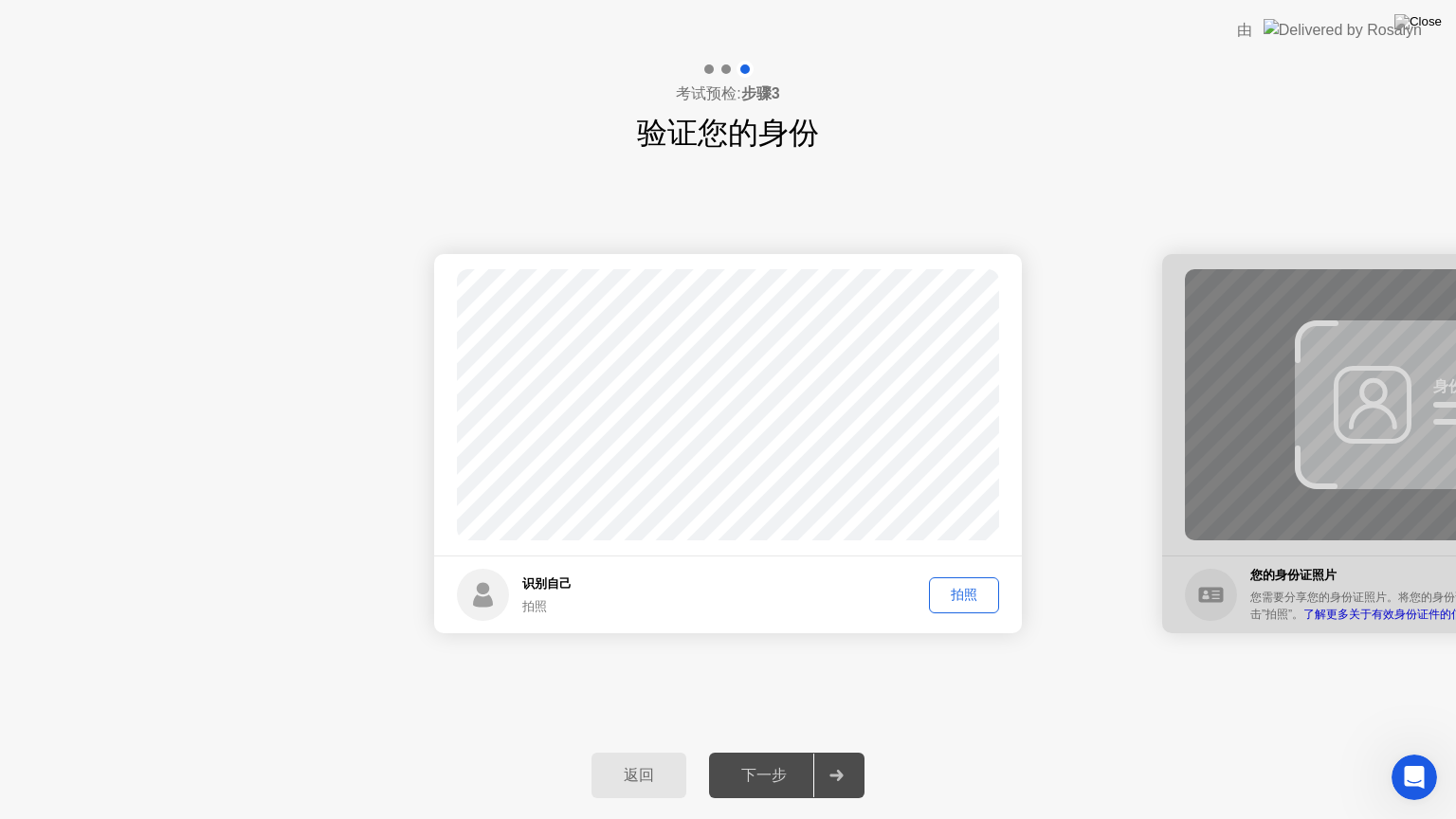
click at [961, 600] on div "拍照" at bounding box center [964, 595] width 57 height 18
click at [843, 751] on div at bounding box center [836, 775] width 46 height 44
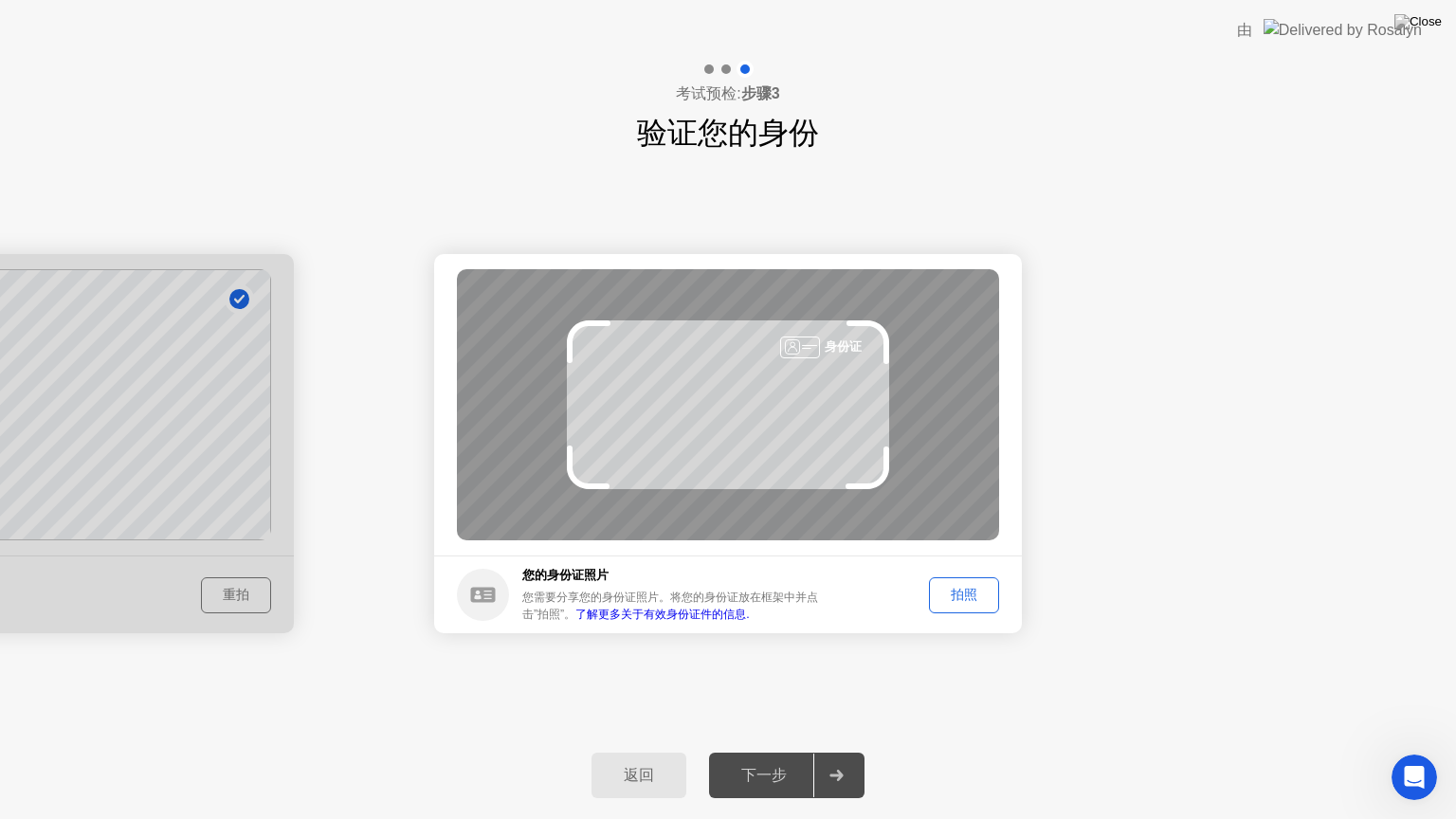
click at [740, 436] on div "身份证" at bounding box center [728, 404] width 542 height 271
click at [751, 432] on div "身份证" at bounding box center [728, 404] width 542 height 271
click at [975, 597] on div "拍照" at bounding box center [964, 595] width 57 height 18
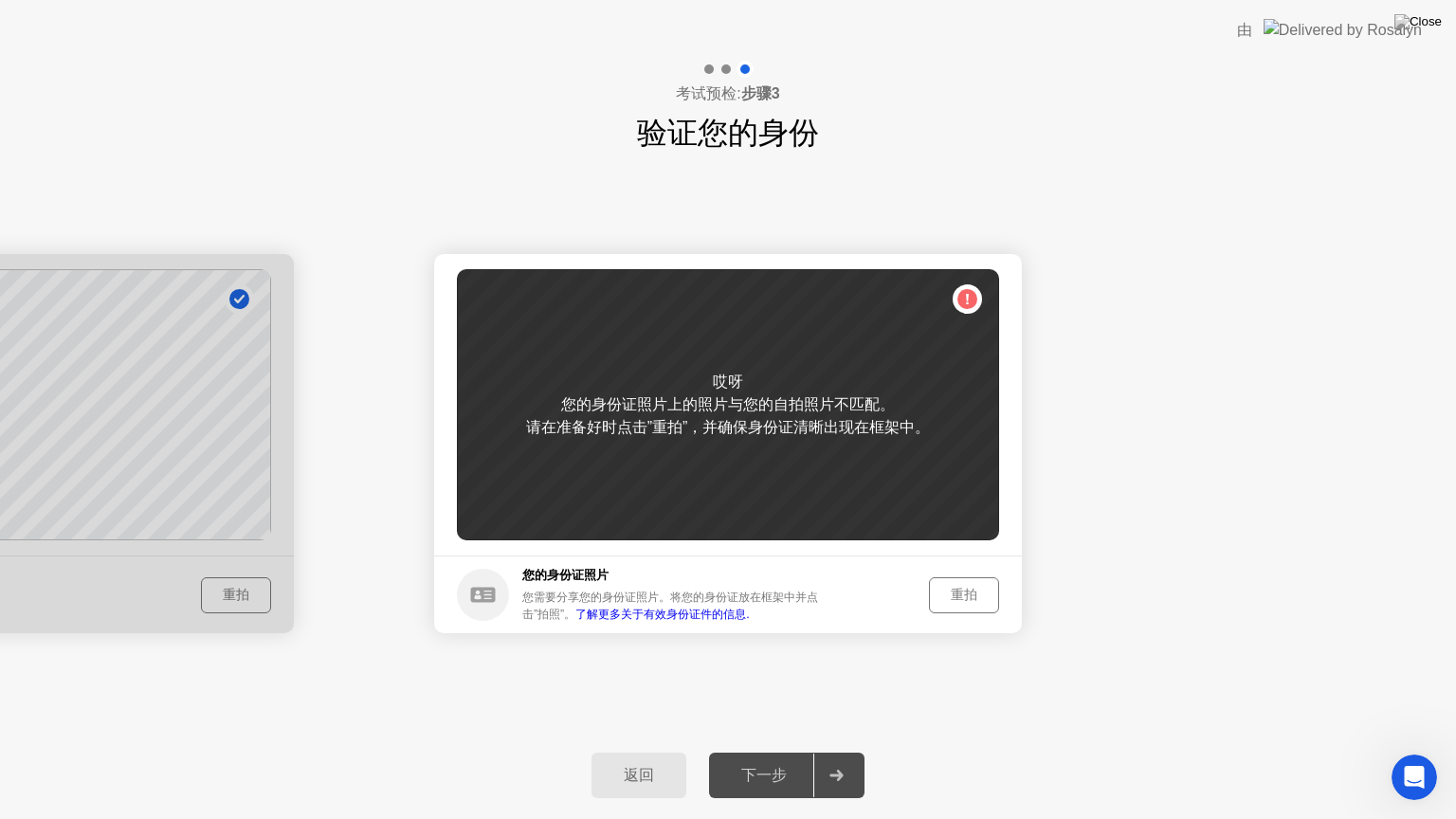
click at [944, 592] on div "重拍" at bounding box center [964, 595] width 57 height 18
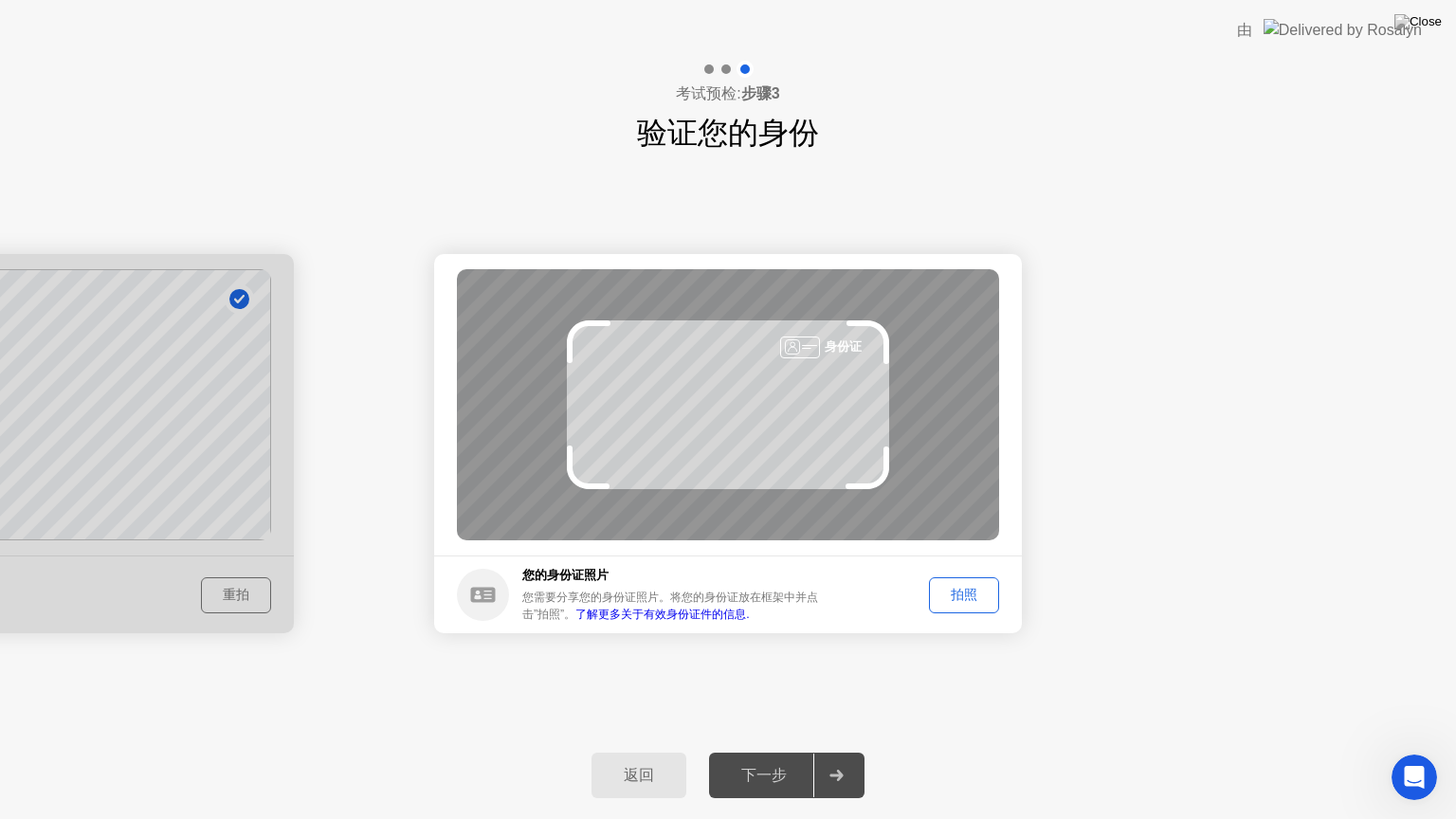
click at [954, 596] on div "拍照" at bounding box center [964, 595] width 57 height 18
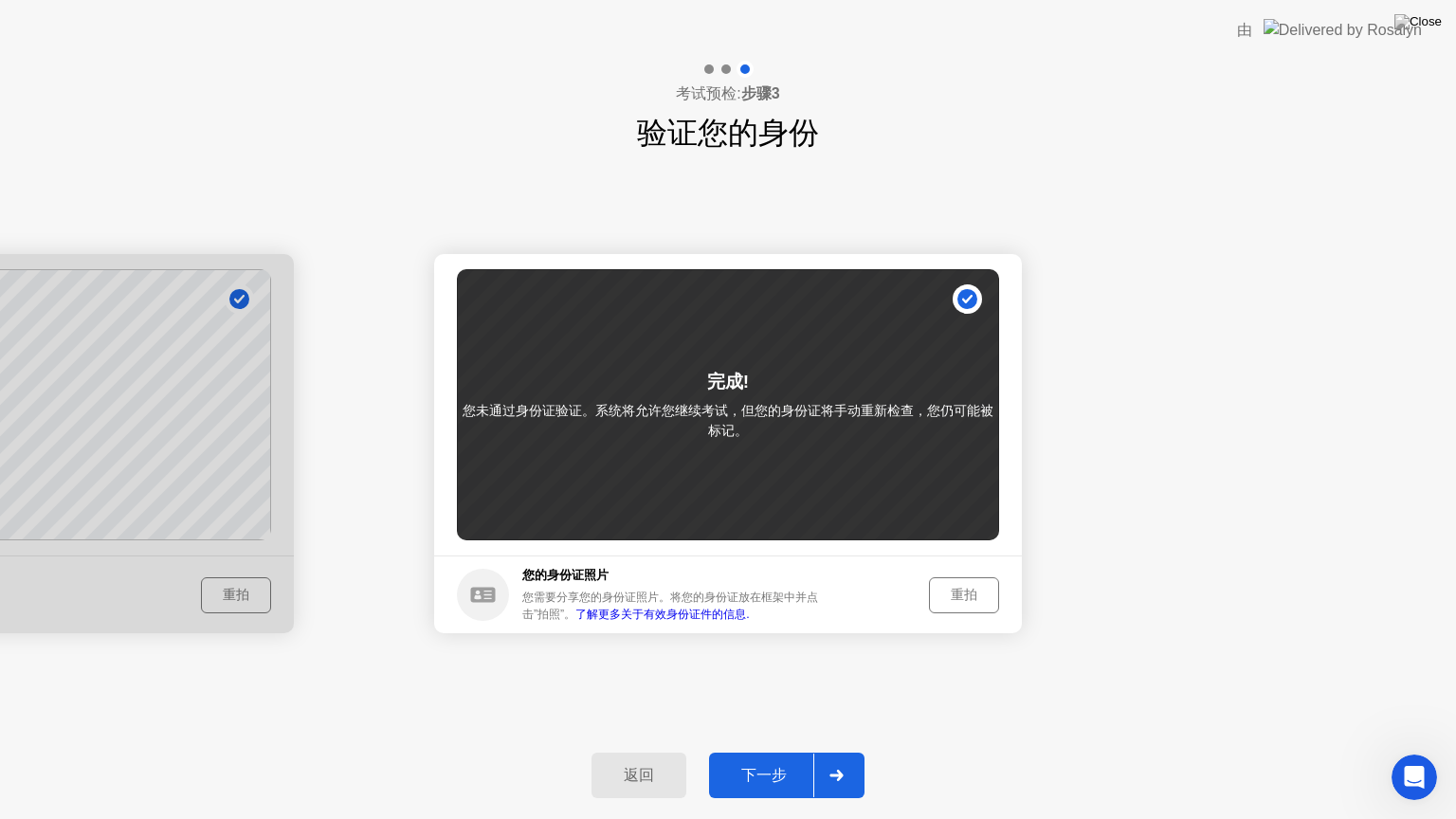
click at [948, 599] on div "重拍" at bounding box center [964, 595] width 57 height 18
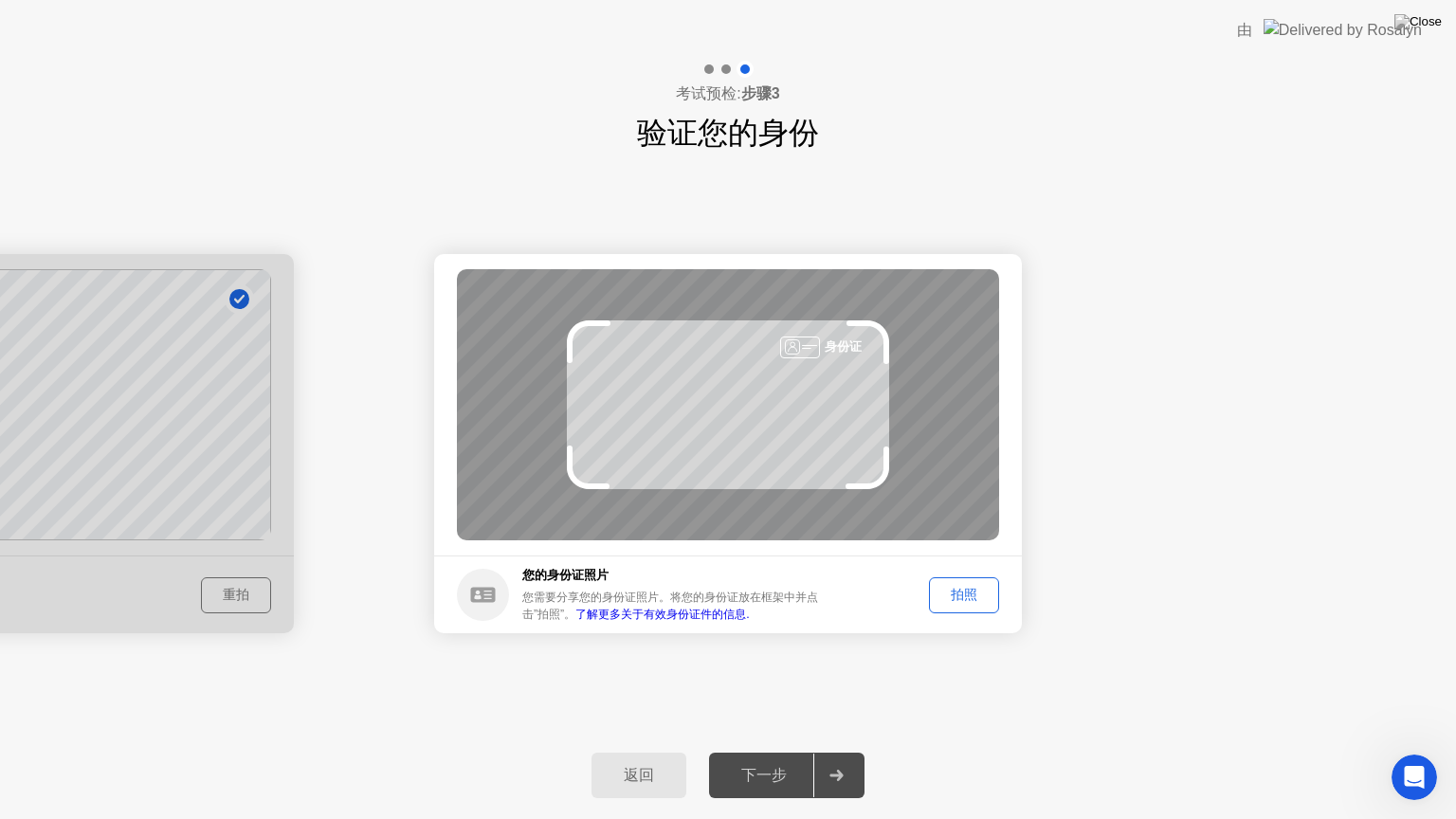
click at [956, 599] on div "拍照" at bounding box center [964, 595] width 57 height 18
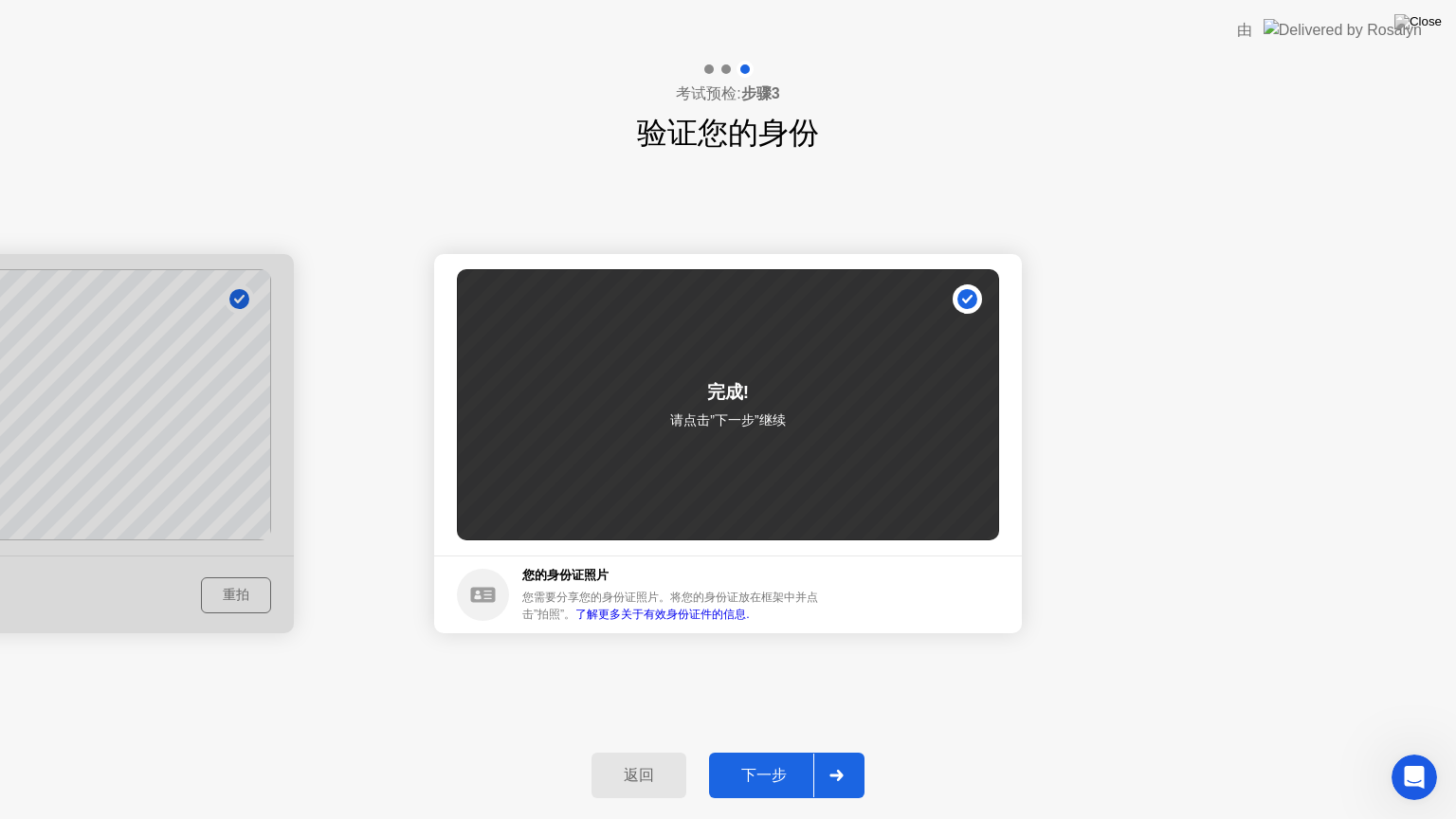
click at [967, 295] on div "完成! 请点击”下一步”继续" at bounding box center [728, 404] width 542 height 271
click at [798, 436] on div "完成! 请点击”下一步”继续" at bounding box center [728, 404] width 542 height 271
click at [658, 618] on link "了解更多关于有效身份证件的信息." at bounding box center [661, 614] width 173 height 14
click at [156, 466] on div at bounding box center [0, 444] width 588 height 380
click at [175, 497] on div at bounding box center [0, 444] width 588 height 380
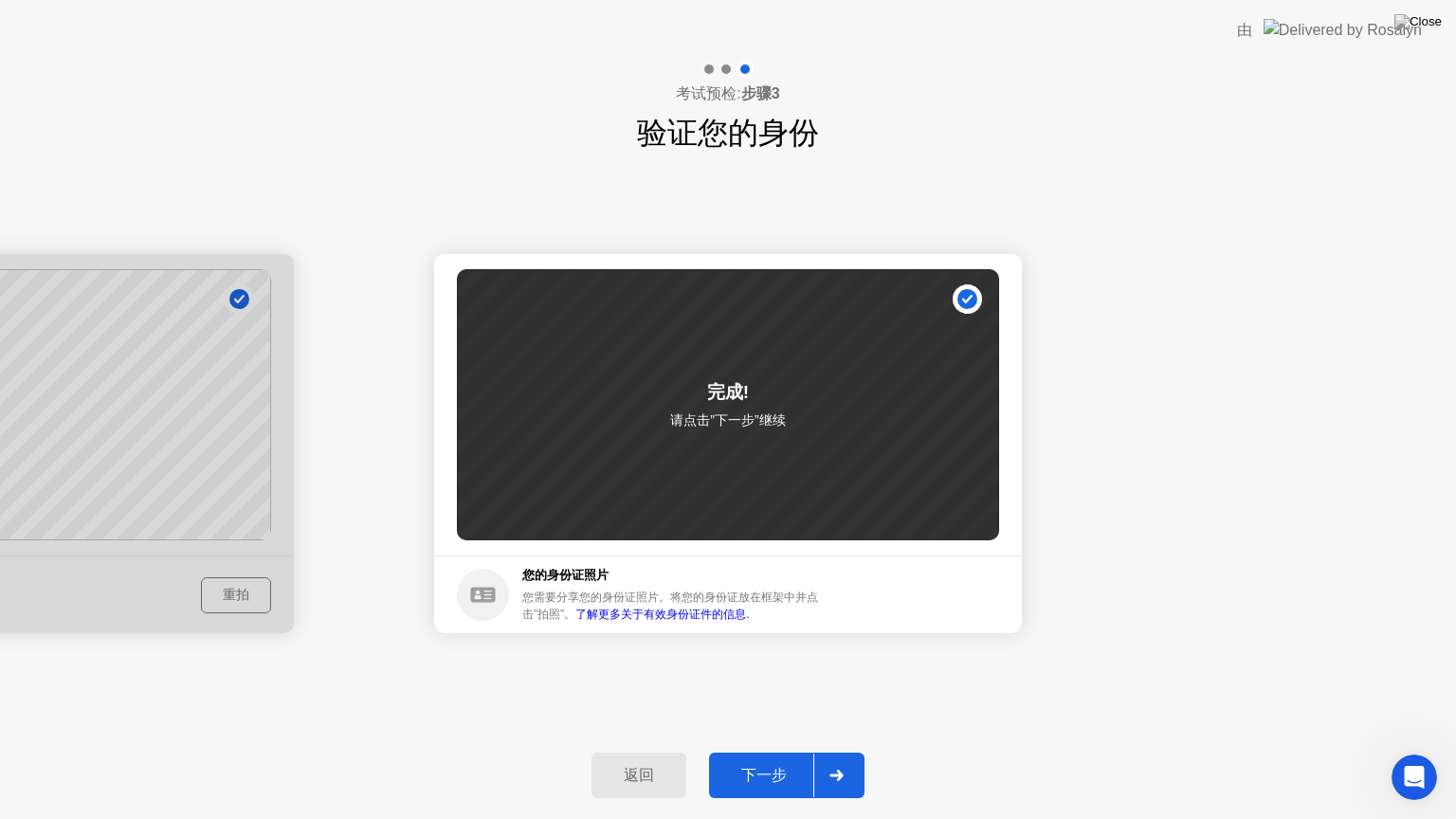
click at [234, 605] on div at bounding box center [0, 444] width 588 height 380
click at [237, 594] on div at bounding box center [0, 444] width 588 height 380
click at [178, 440] on div at bounding box center [0, 444] width 588 height 380
click at [651, 751] on div "返回" at bounding box center [638, 776] width 83 height 20
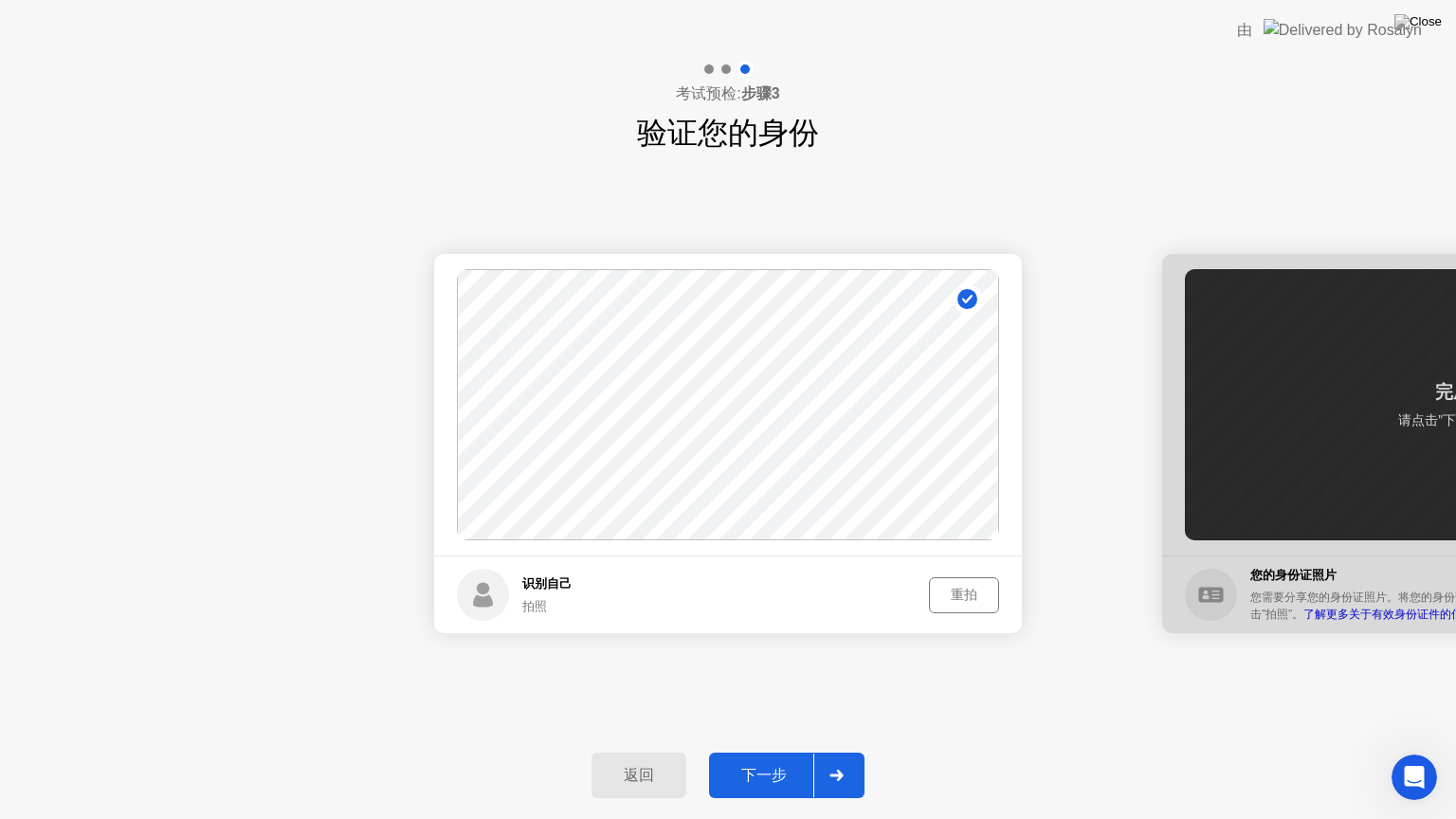
click at [1392, 464] on div at bounding box center [1456, 444] width 588 height 380
click at [745, 751] on div "下一步" at bounding box center [764, 776] width 99 height 20
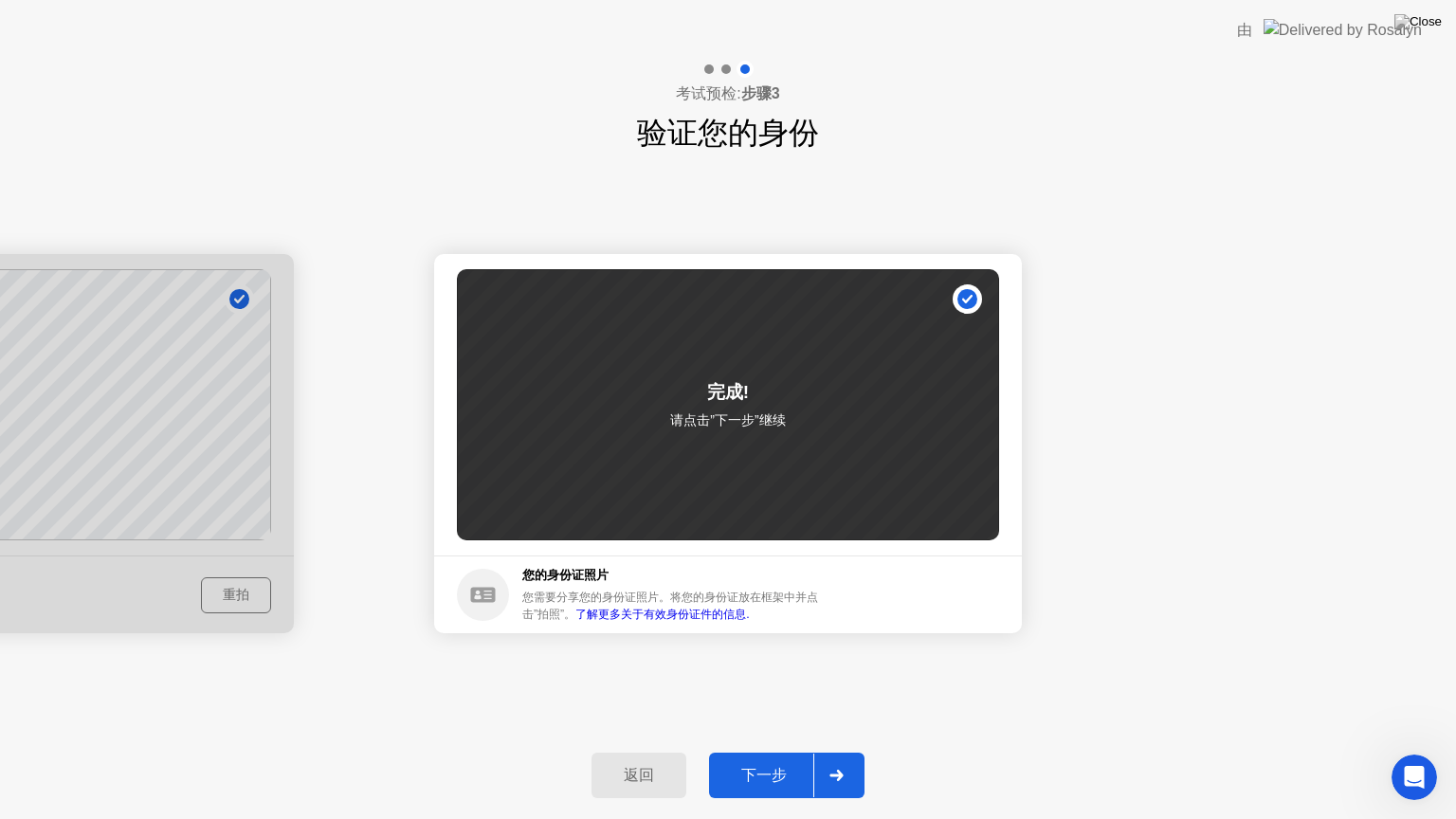
click at [730, 535] on div "完成! 请点击”下一步”继续" at bounding box center [728, 404] width 542 height 271
click at [754, 751] on div "下一步" at bounding box center [764, 776] width 99 height 20
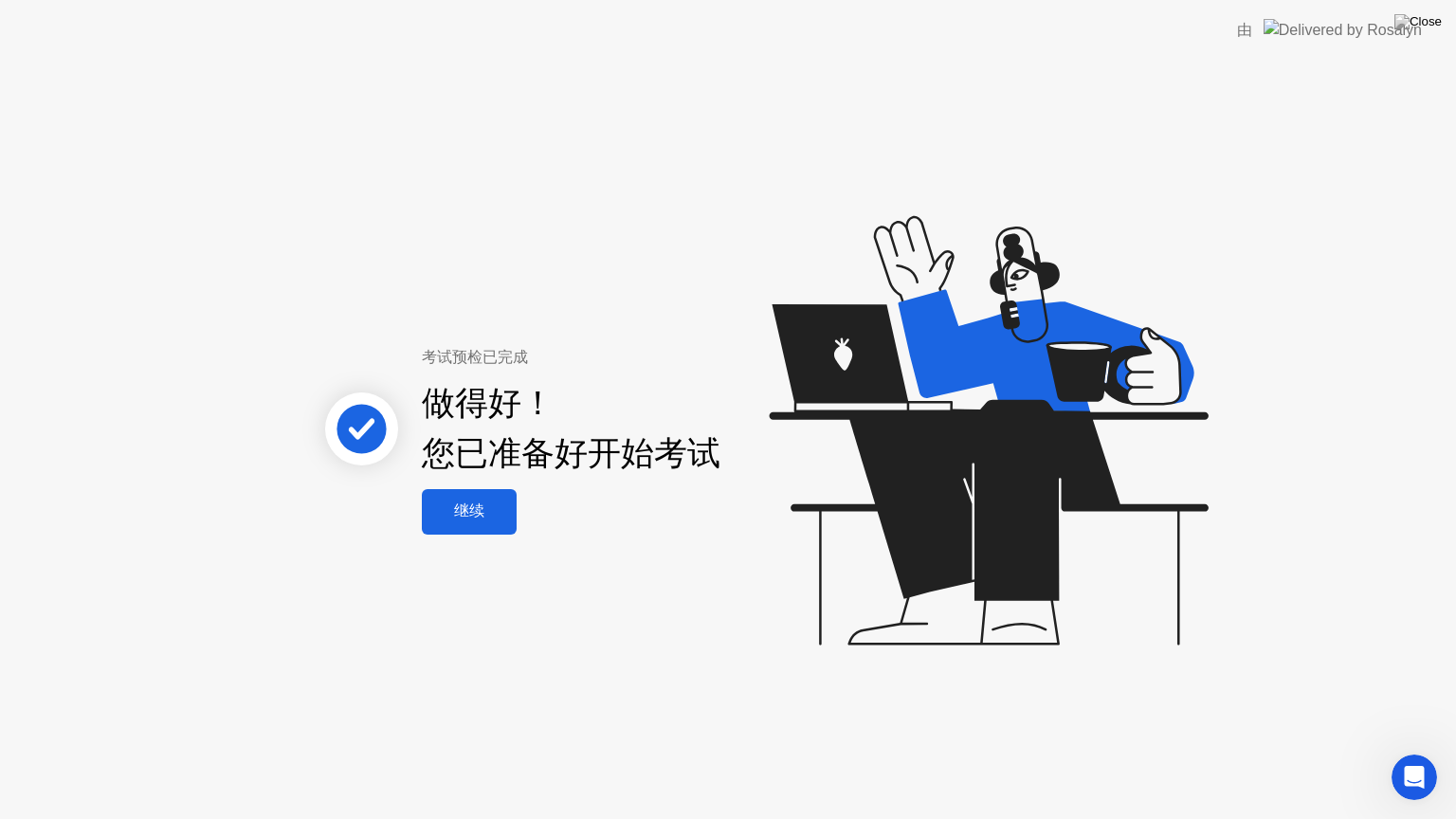
click at [490, 512] on div "继续" at bounding box center [469, 512] width 83 height 20
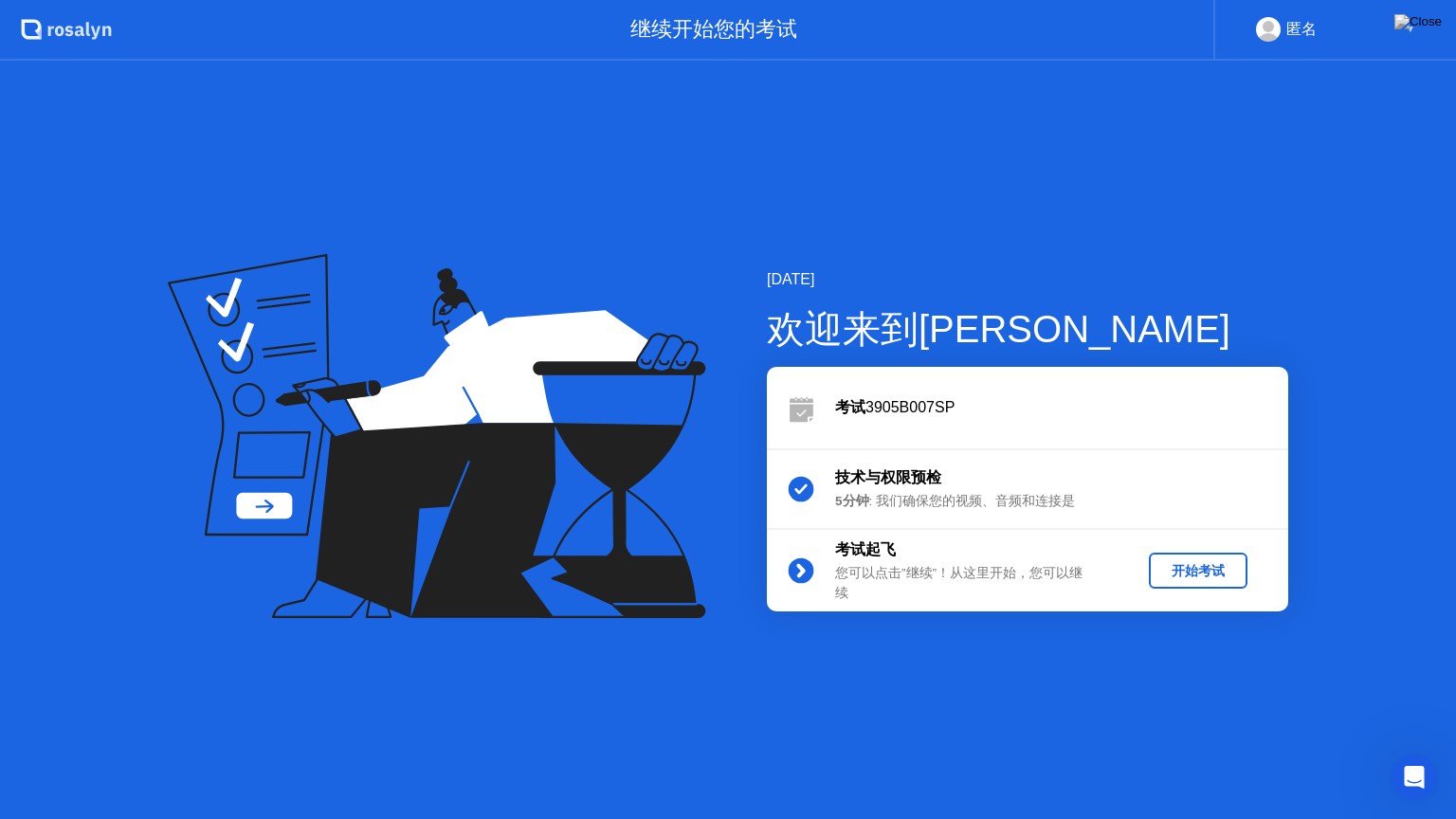
click at [1208, 568] on div "开始考试" at bounding box center [1198, 571] width 83 height 18
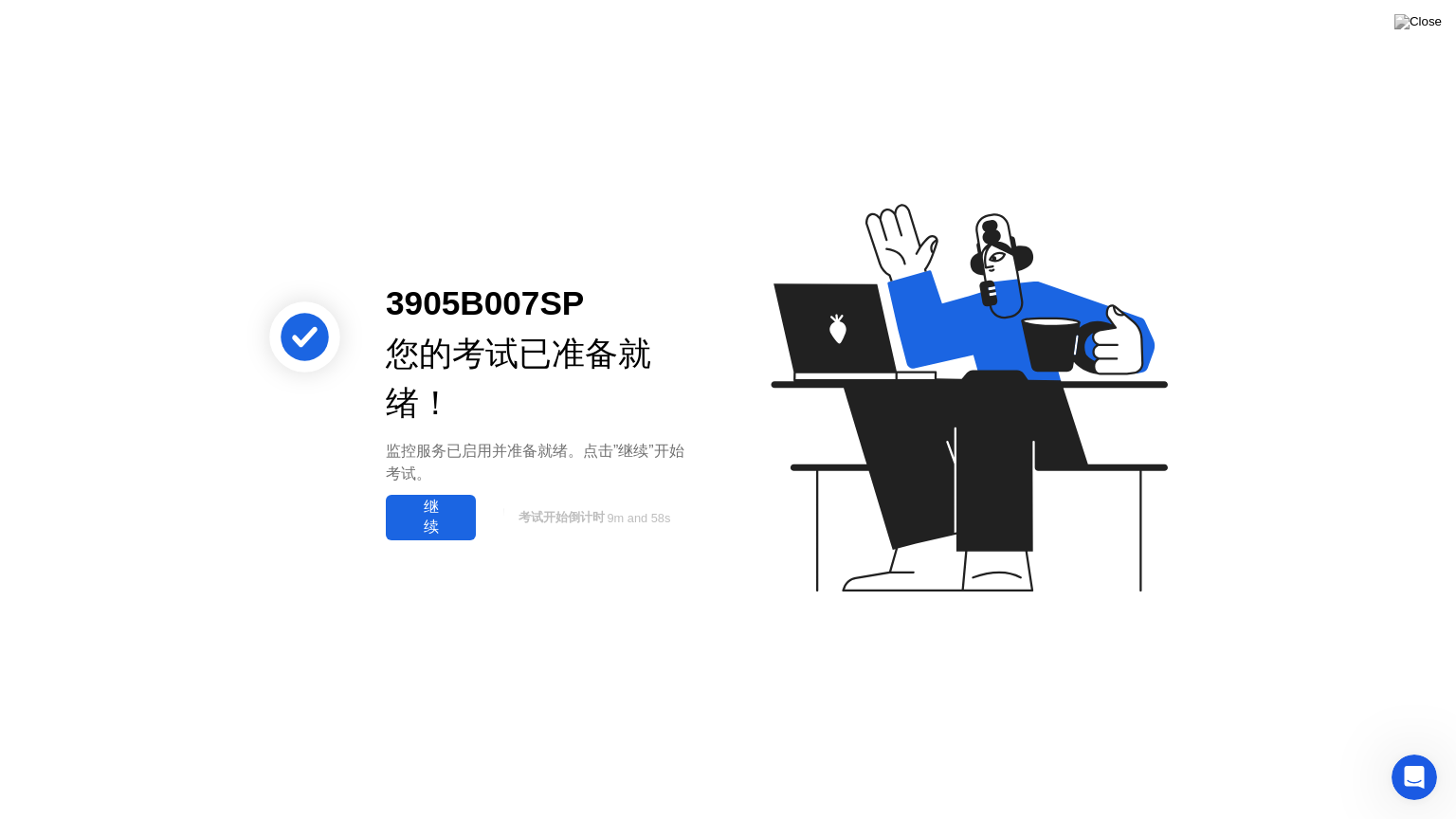
click at [441, 526] on div "继续" at bounding box center [431, 518] width 78 height 40
